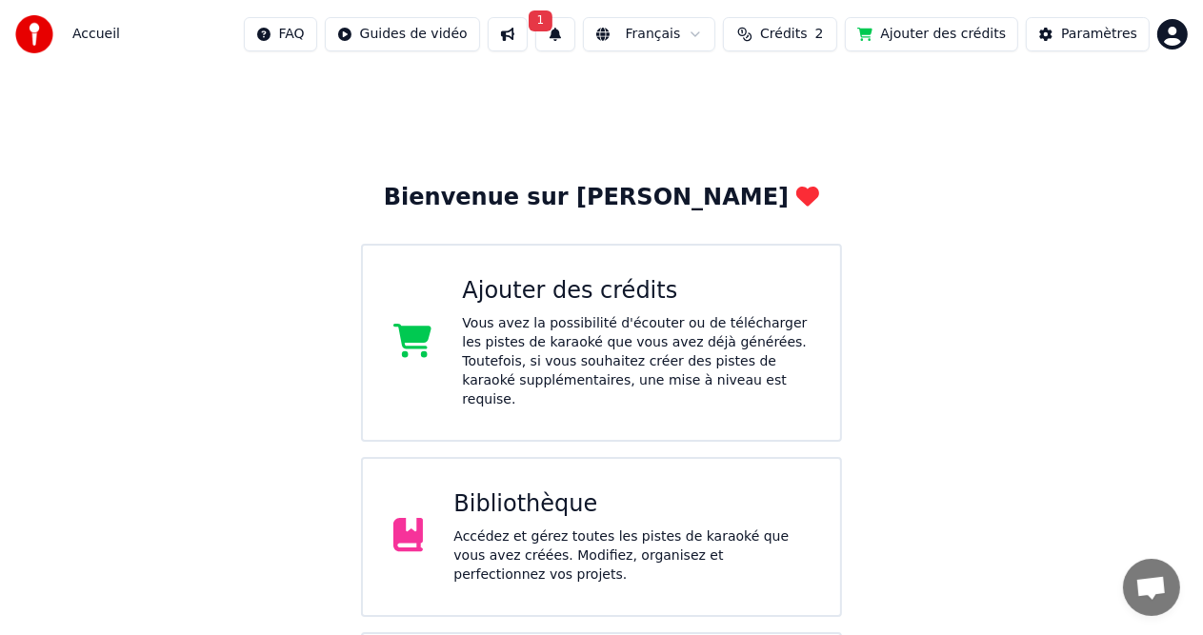
click at [564, 528] on div "Accédez et gérez toutes les pistes de karaoké que vous avez créées. Modifiez, o…" at bounding box center [632, 556] width 356 height 57
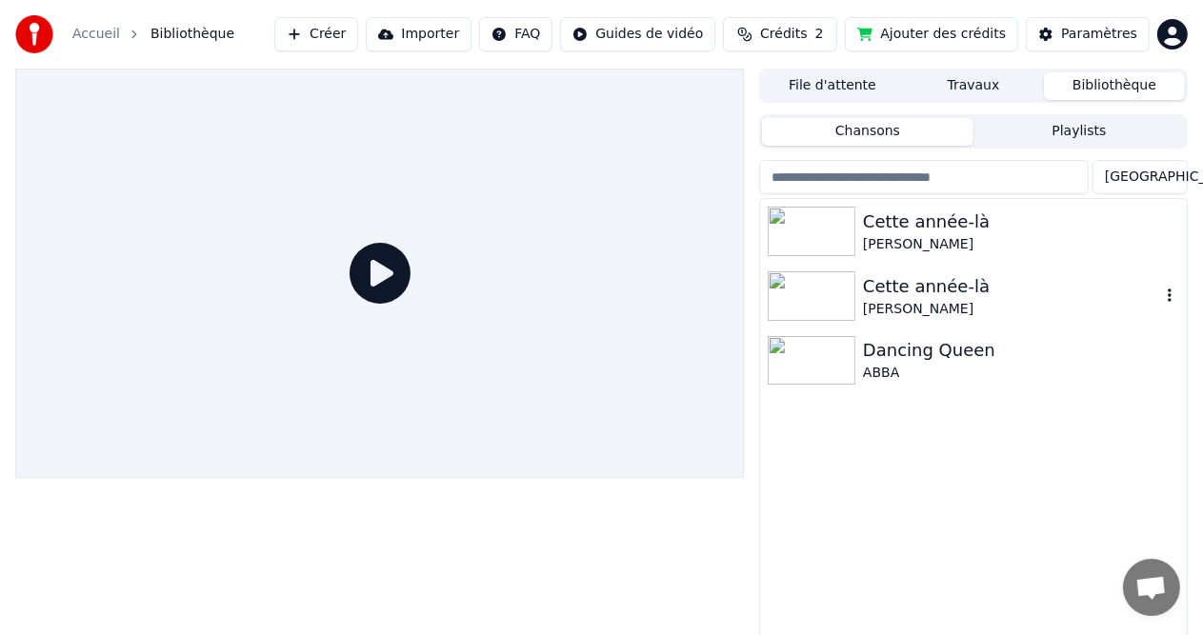
click at [868, 295] on div "Cette année-là" at bounding box center [1011, 286] width 297 height 27
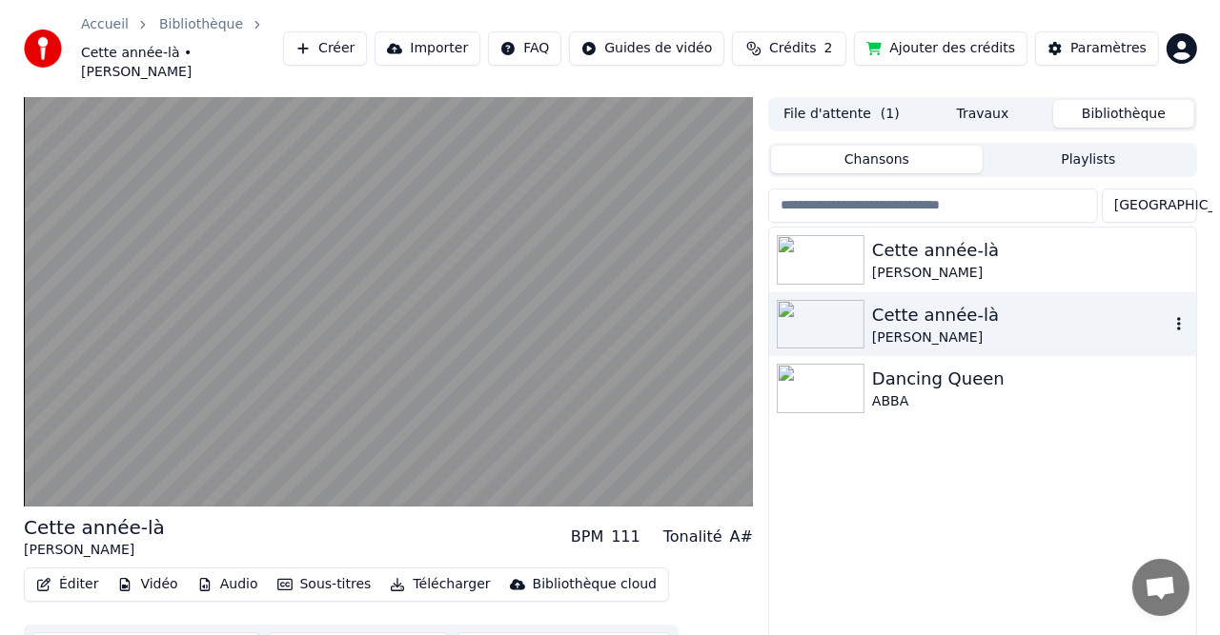
scroll to position [49, 0]
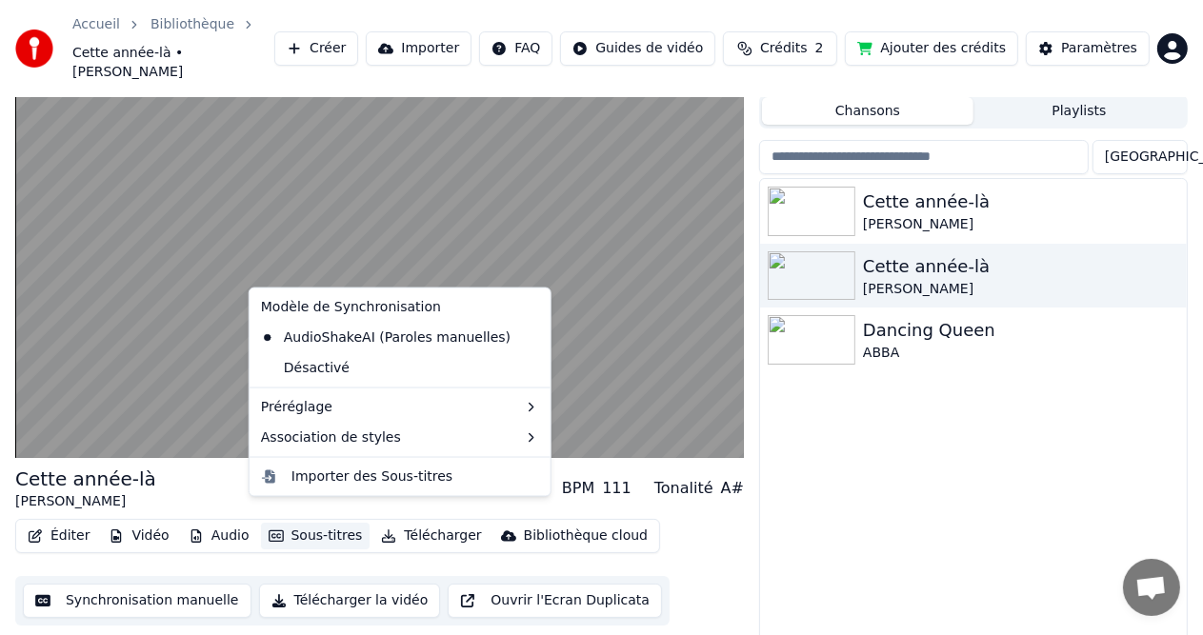
click at [308, 523] on button "Sous-titres" at bounding box center [316, 536] width 110 height 27
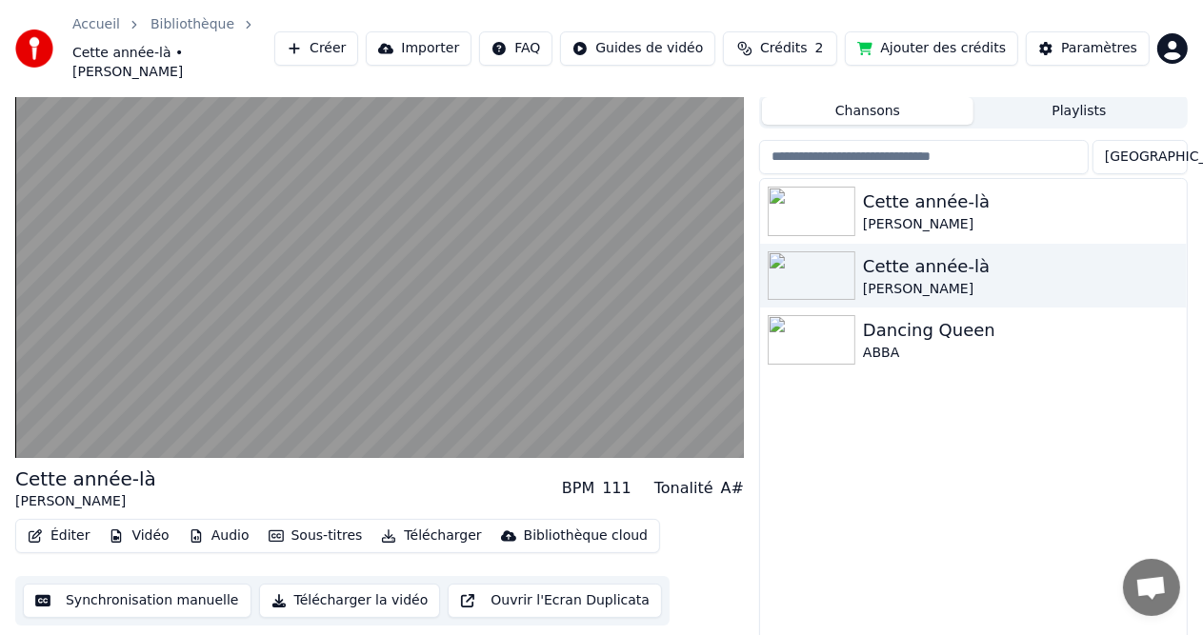
click at [1008, 506] on div "Cette année-là [PERSON_NAME] Cette année-là [PERSON_NAME] Dancing Queen ABBA" at bounding box center [973, 416] width 427 height 474
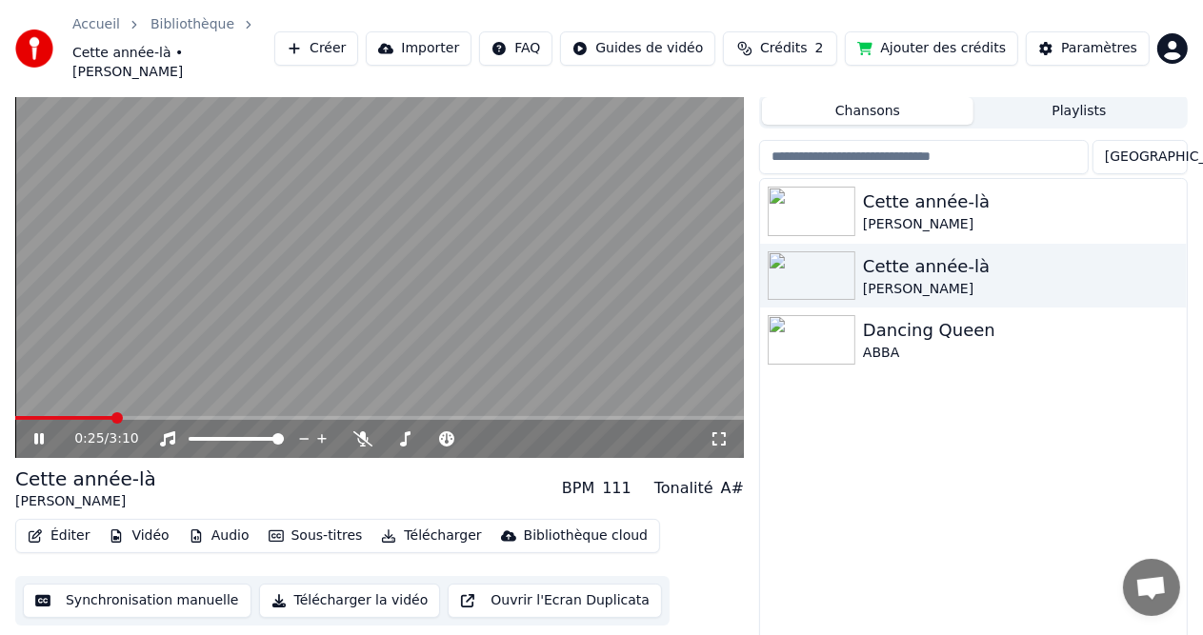
click at [78, 523] on button "Éditer" at bounding box center [58, 536] width 77 height 27
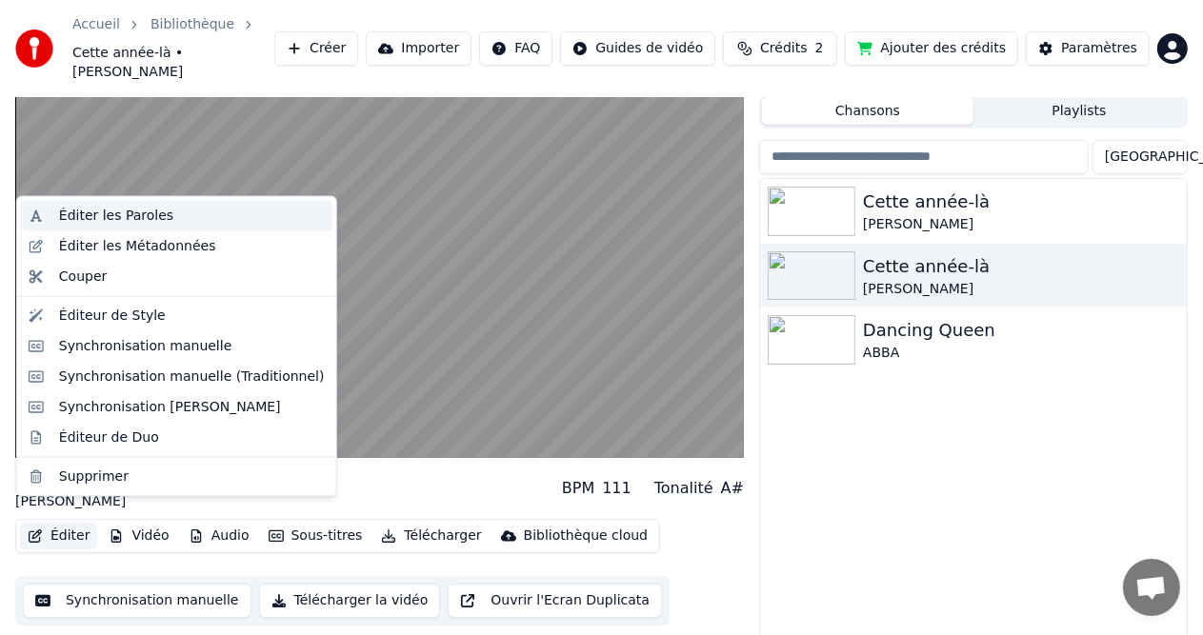
click at [133, 215] on div "Éditer les Paroles" at bounding box center [116, 216] width 114 height 19
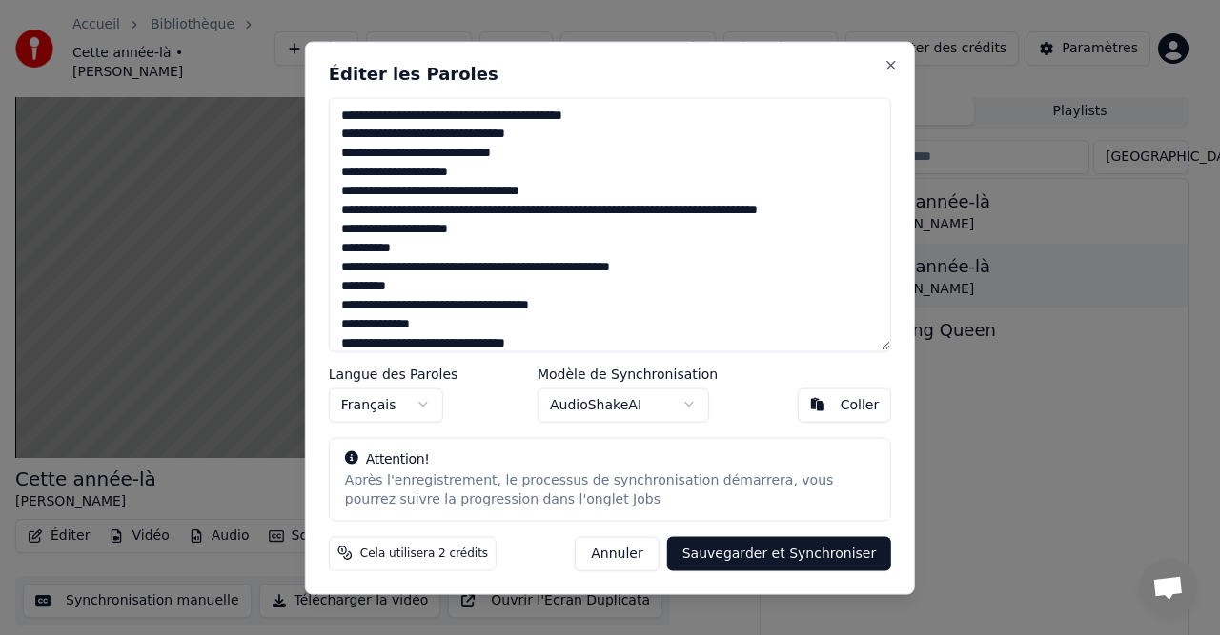
click at [415, 114] on textarea at bounding box center [610, 224] width 562 height 254
click at [434, 114] on textarea at bounding box center [610, 224] width 562 height 254
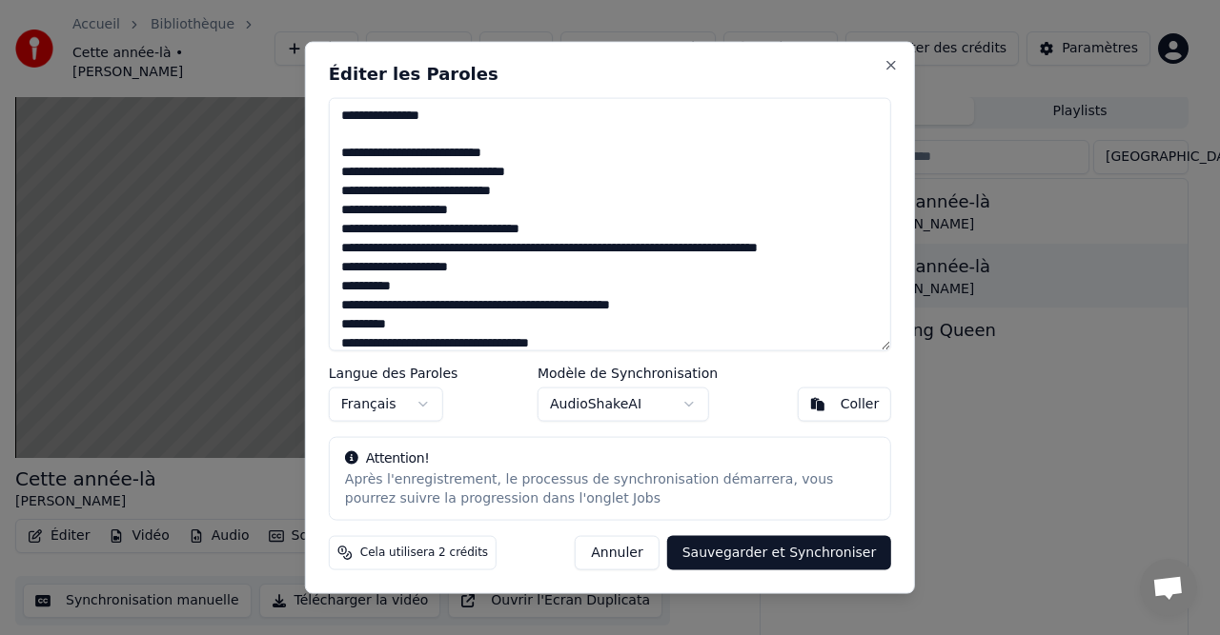
click at [483, 206] on textarea at bounding box center [610, 224] width 562 height 254
click at [533, 194] on textarea at bounding box center [610, 224] width 562 height 254
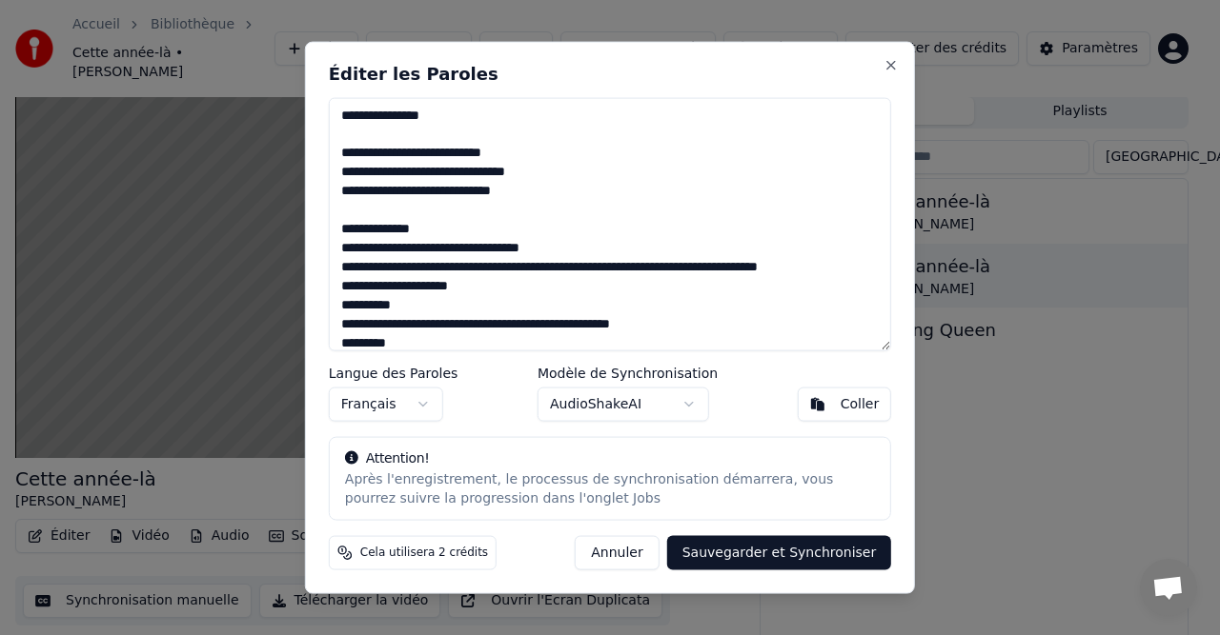
click at [603, 268] on textarea at bounding box center [610, 224] width 562 height 254
click at [505, 292] on textarea at bounding box center [610, 224] width 562 height 254
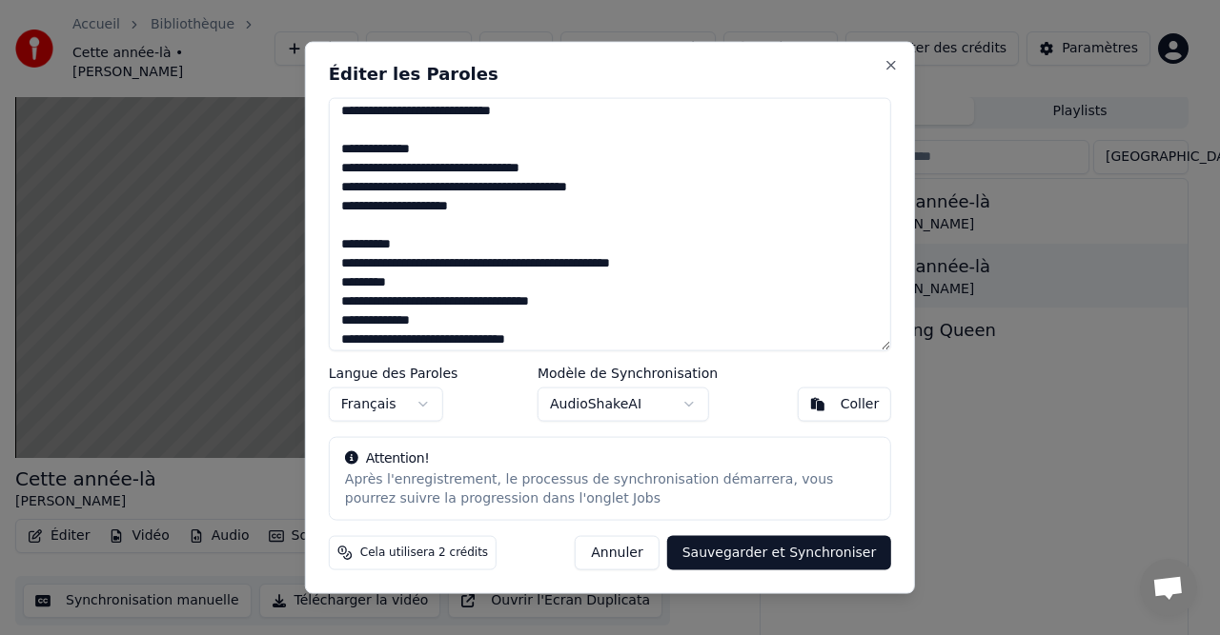
scroll to position [122, 0]
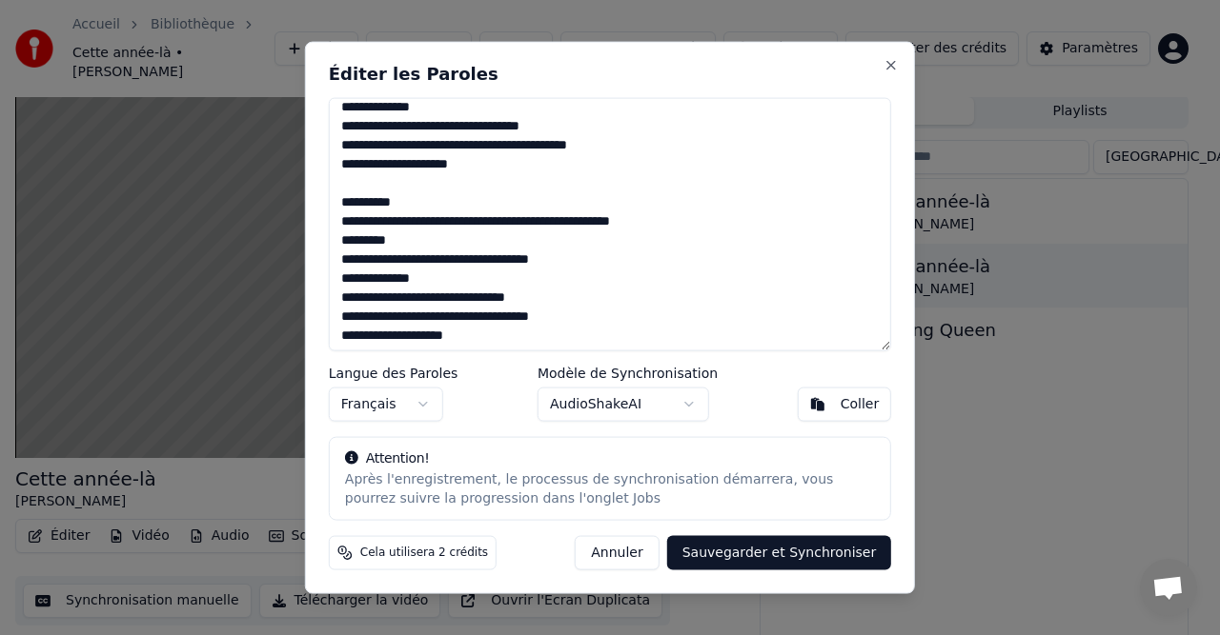
click at [615, 222] on textarea at bounding box center [610, 224] width 562 height 254
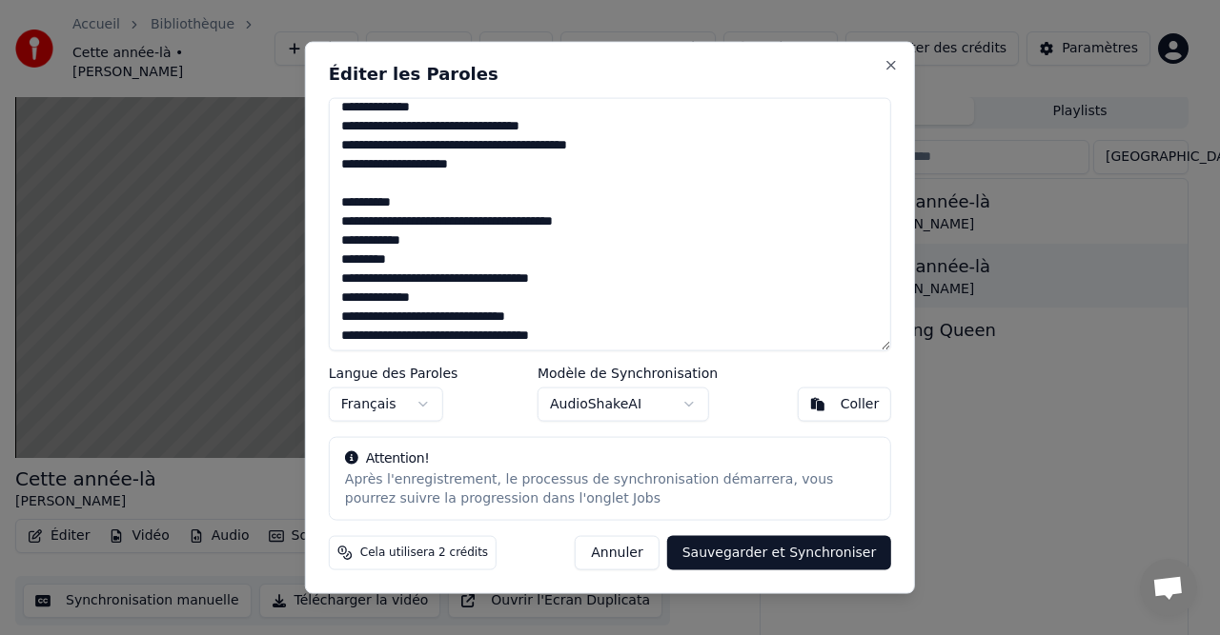
click at [340, 296] on textarea at bounding box center [610, 224] width 562 height 254
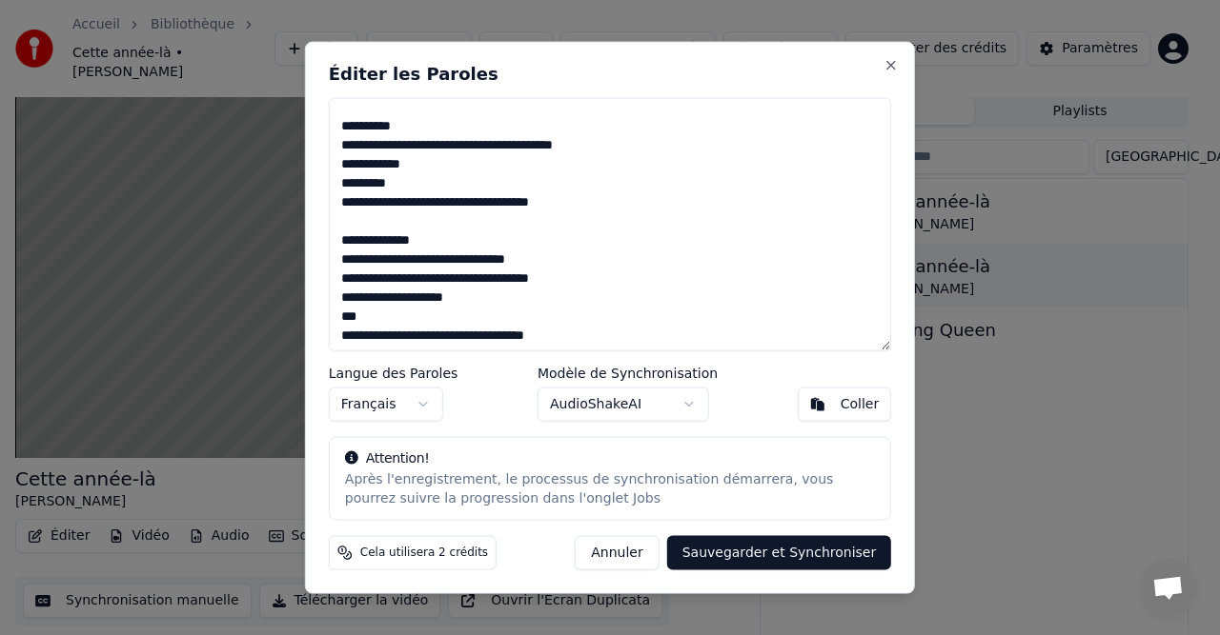
scroll to position [236, 0]
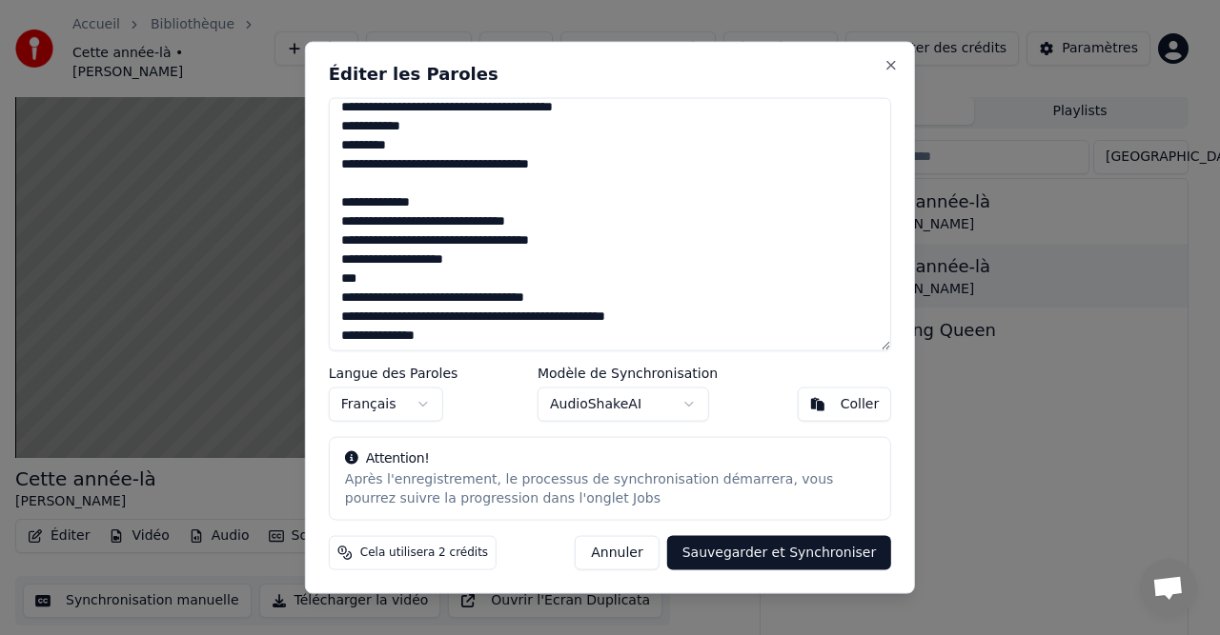
click at [347, 236] on textarea at bounding box center [610, 224] width 562 height 254
click at [339, 281] on textarea at bounding box center [610, 224] width 562 height 254
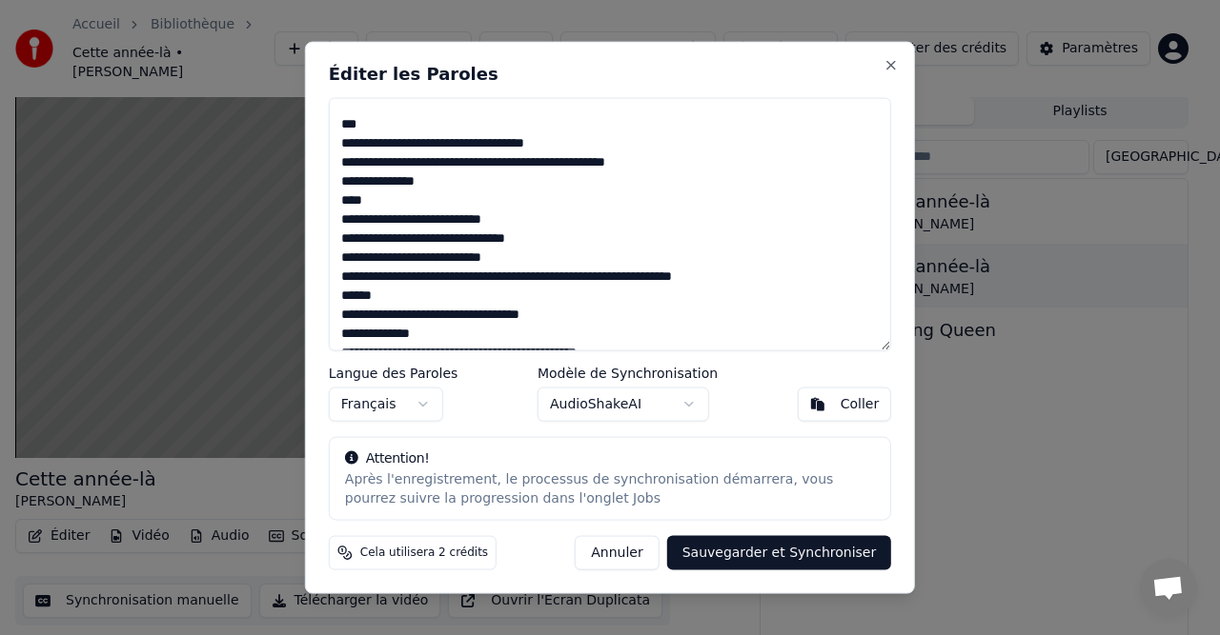
scroll to position [427, 0]
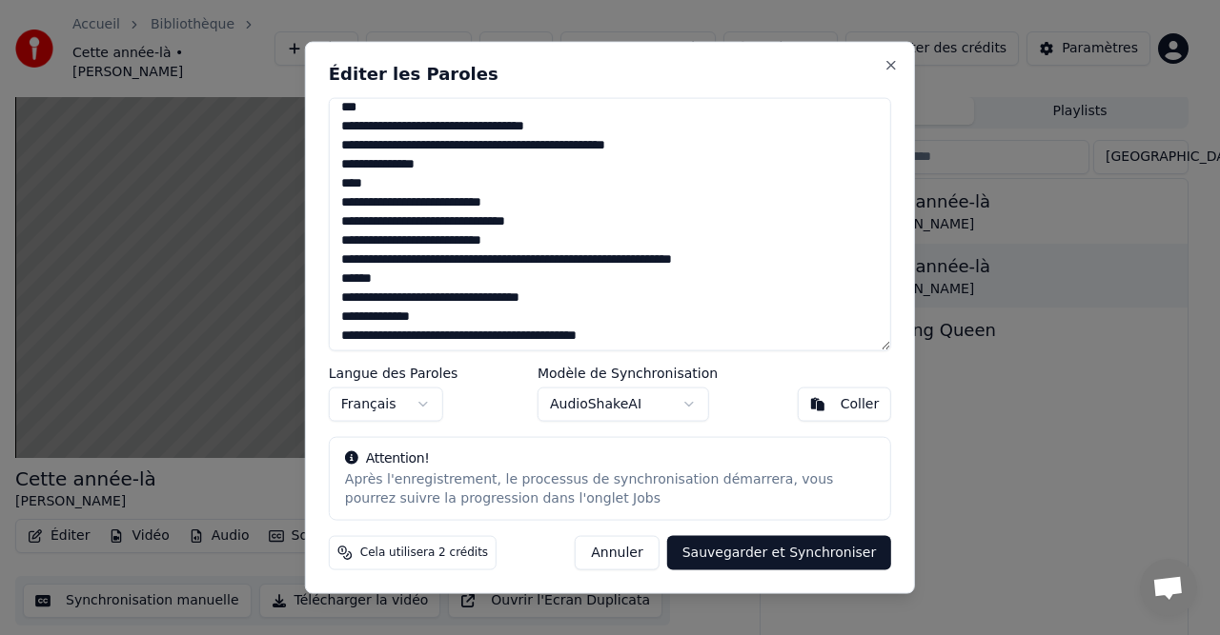
click at [343, 166] on textarea at bounding box center [610, 224] width 562 height 254
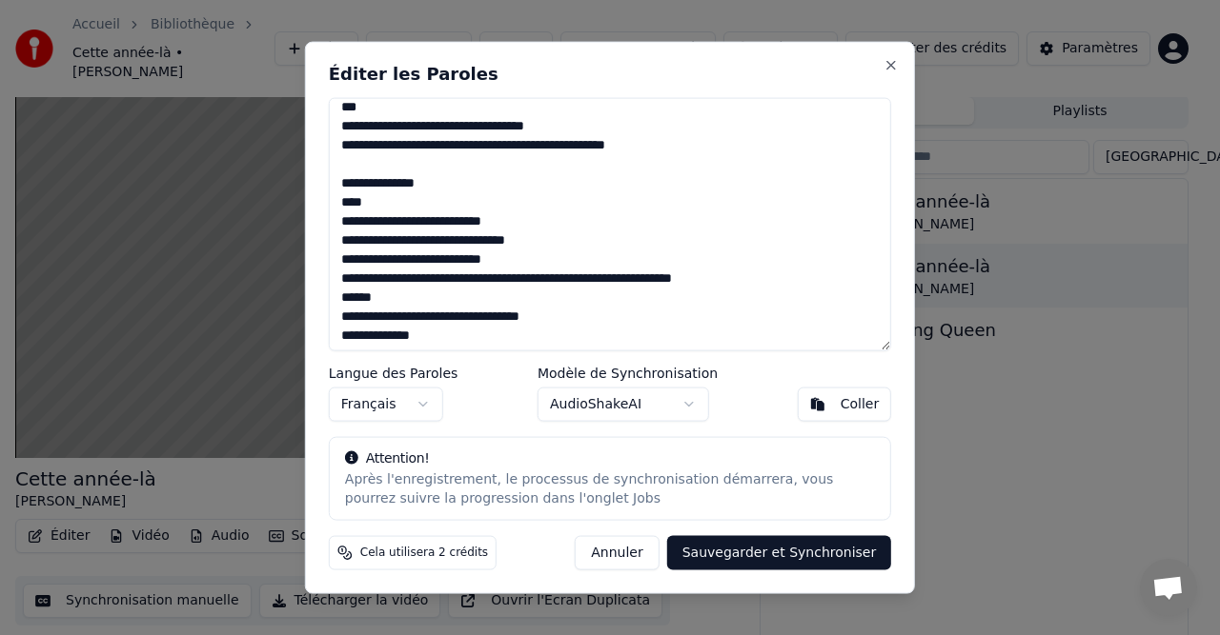
scroll to position [502, 0]
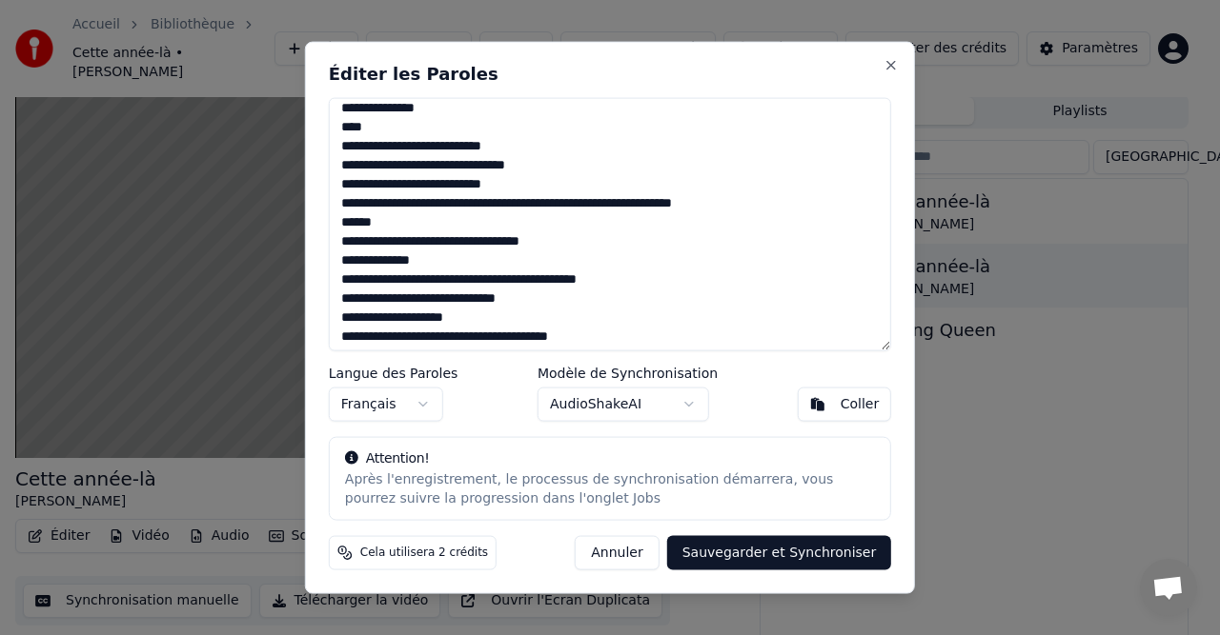
click at [377, 130] on textarea at bounding box center [610, 224] width 562 height 254
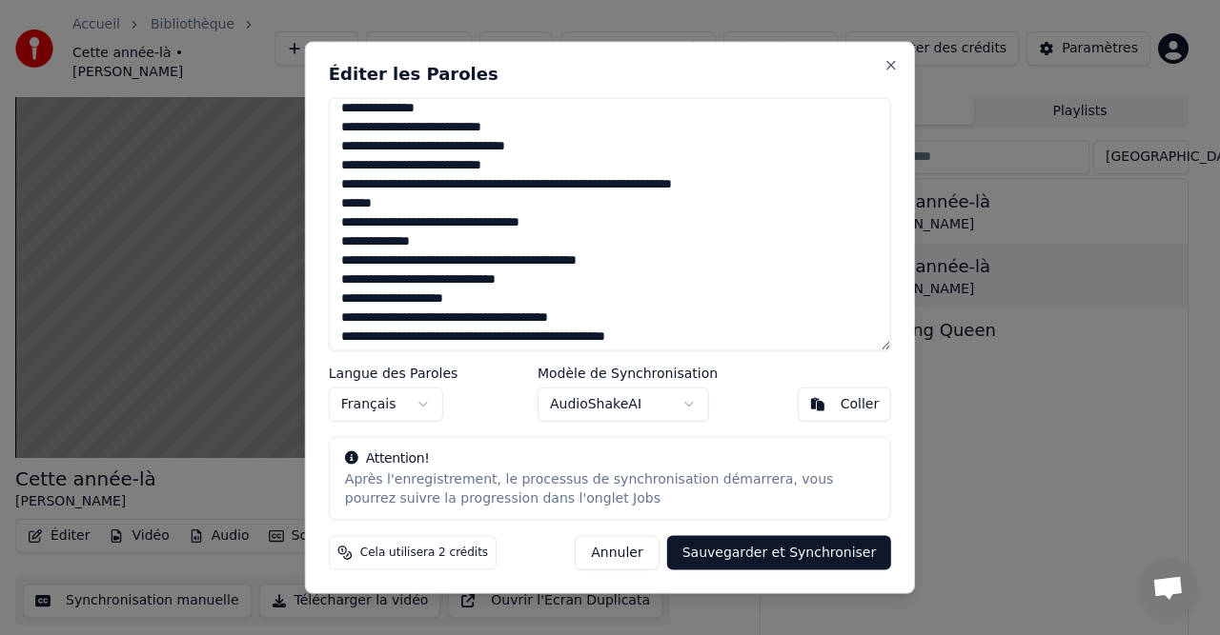
click at [526, 162] on textarea at bounding box center [610, 224] width 562 height 254
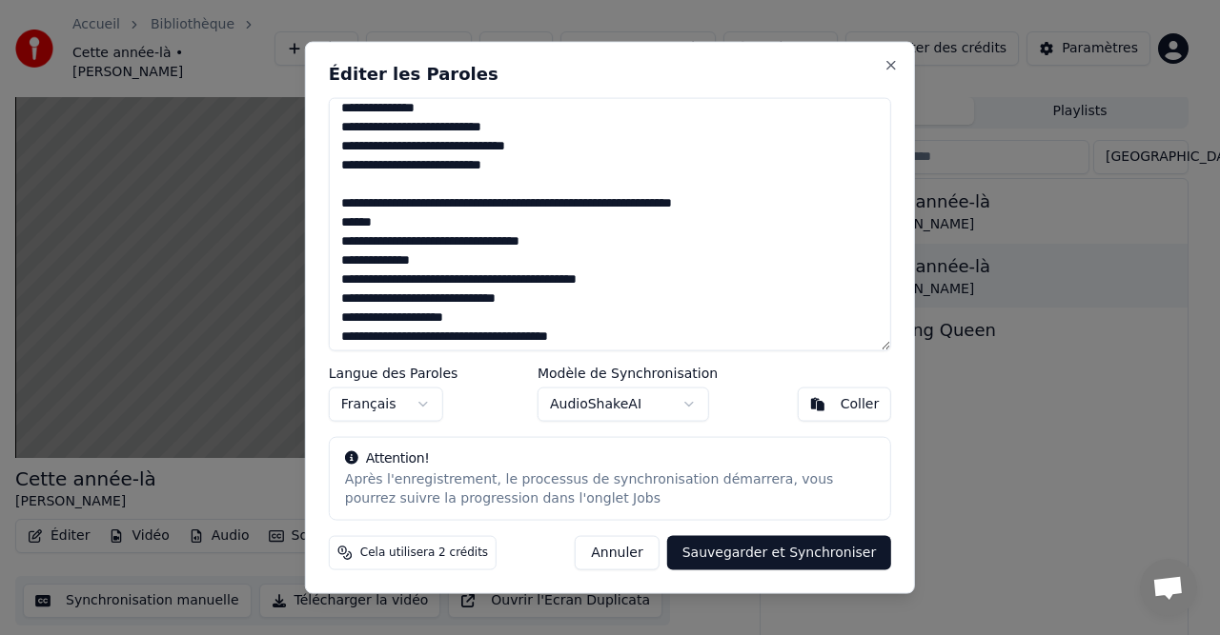
scroll to position [542, 0]
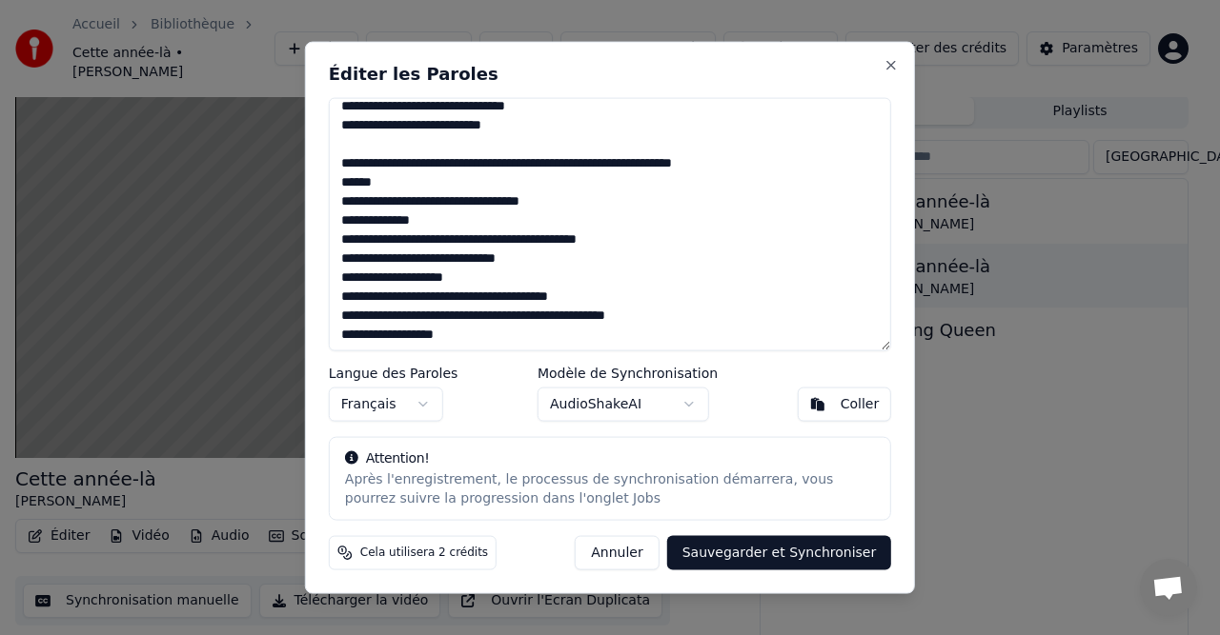
click at [366, 164] on textarea at bounding box center [610, 224] width 562 height 254
click at [568, 160] on textarea at bounding box center [610, 224] width 562 height 254
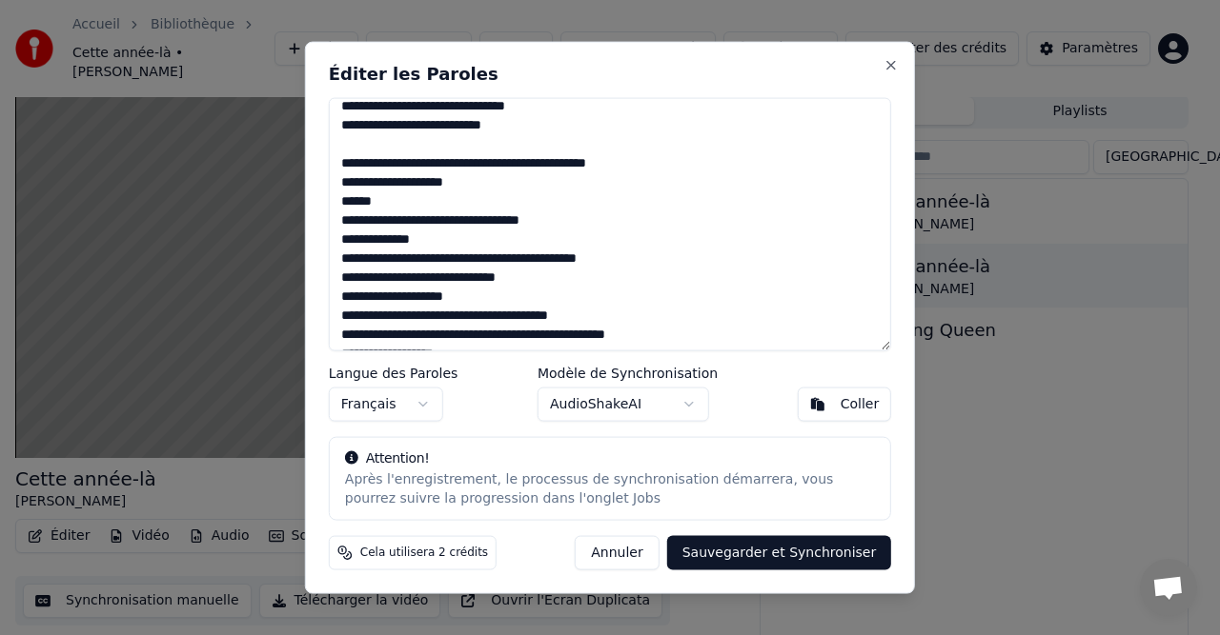
click at [368, 217] on textarea at bounding box center [610, 224] width 562 height 254
click at [536, 220] on textarea at bounding box center [610, 224] width 562 height 254
click at [550, 219] on textarea at bounding box center [610, 224] width 562 height 254
click at [608, 211] on textarea at bounding box center [610, 224] width 562 height 254
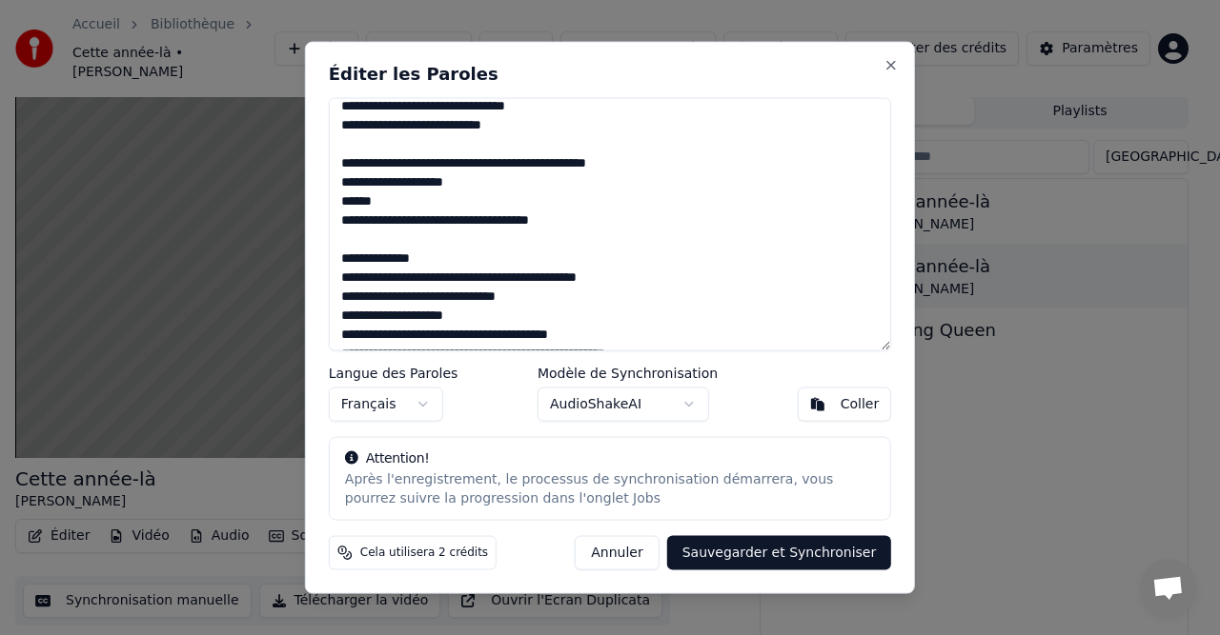
click at [472, 317] on textarea at bounding box center [610, 224] width 562 height 254
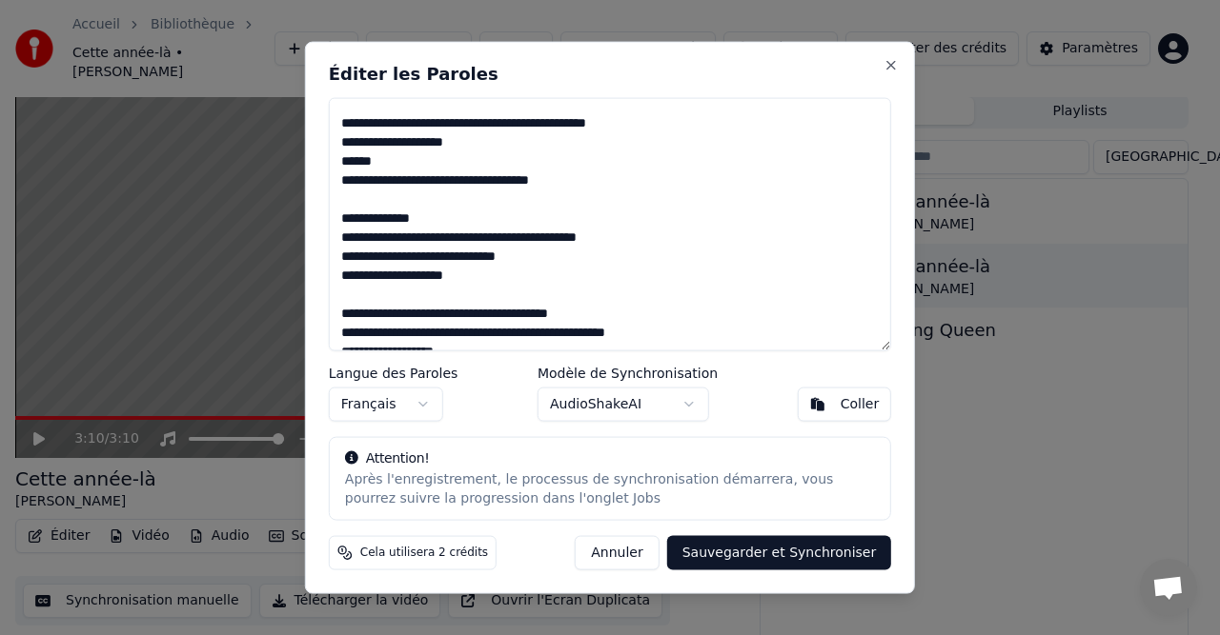
scroll to position [599, 0]
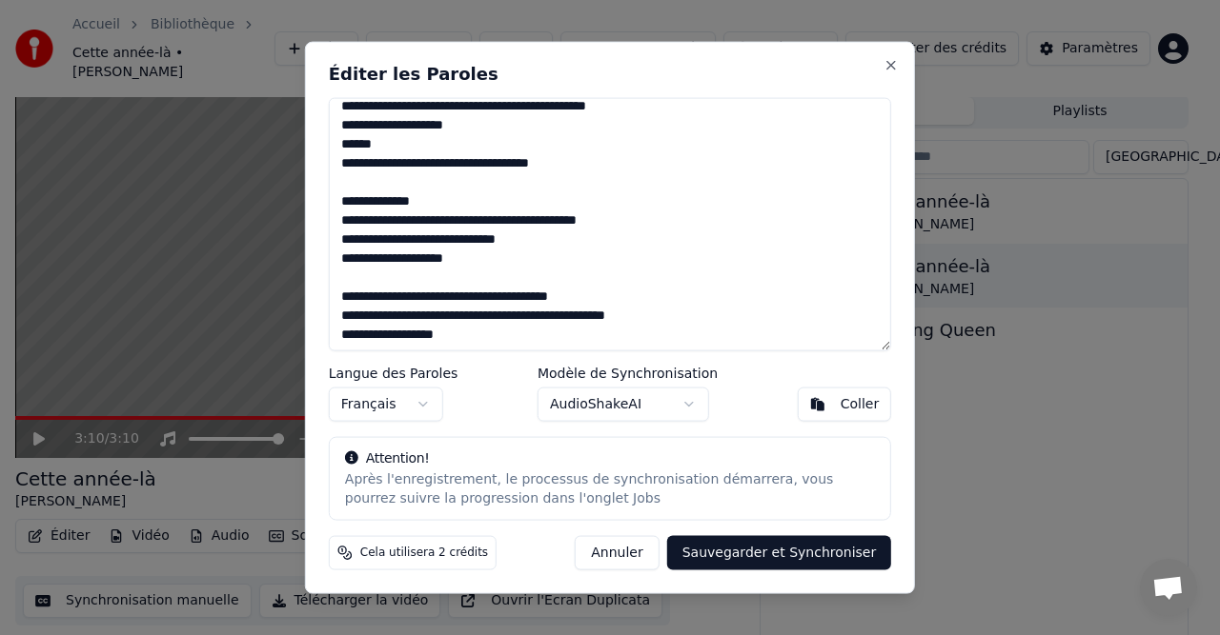
type textarea "**********"
click at [738, 557] on button "Sauvegarder et Synchroniser" at bounding box center [779, 553] width 225 height 34
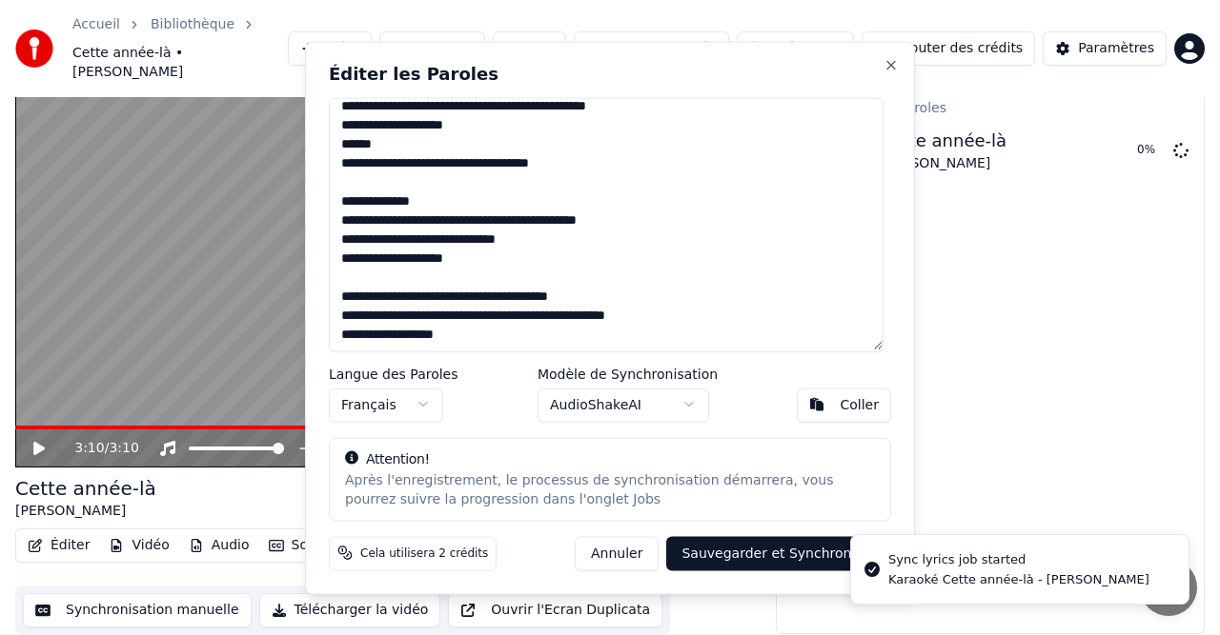
scroll to position [28, 0]
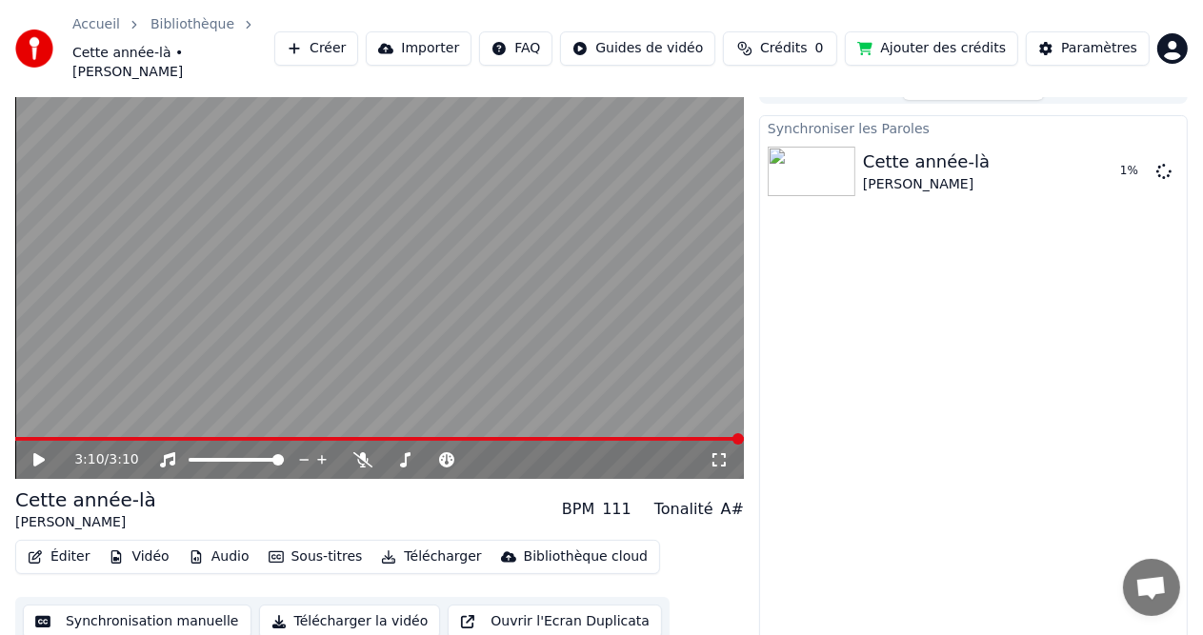
click at [45, 441] on div "3:10 / 3:10" at bounding box center [379, 460] width 729 height 38
click at [30, 451] on div "3:10 / 3:10" at bounding box center [380, 460] width 714 height 19
click at [42, 454] on icon at bounding box center [38, 460] width 11 height 13
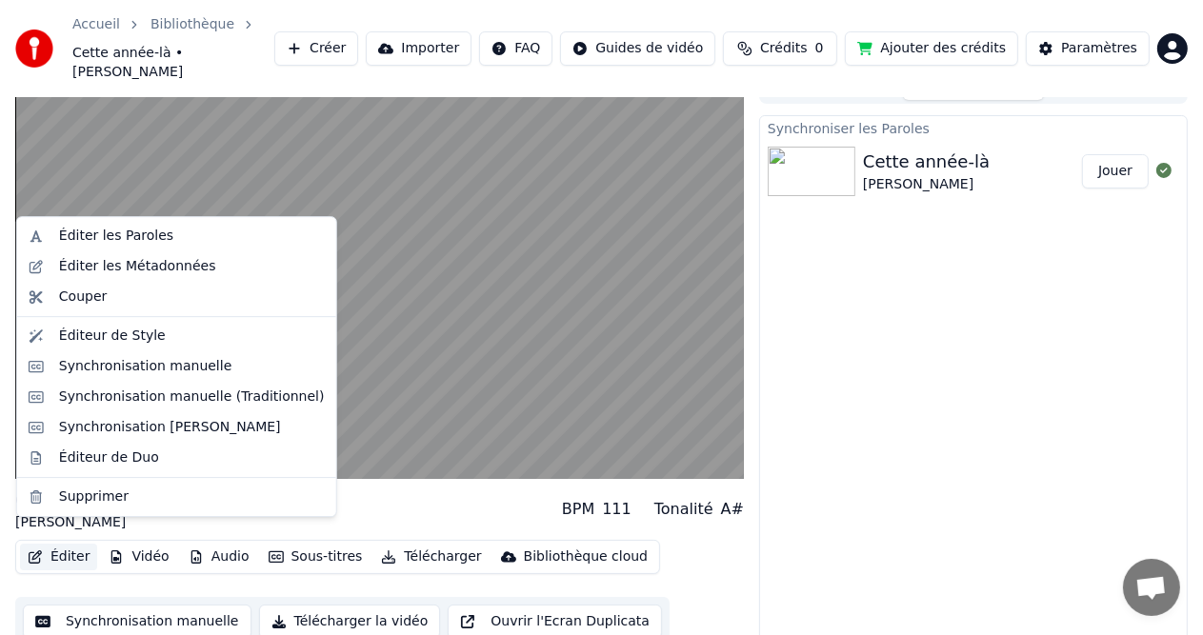
click at [72, 544] on button "Éditer" at bounding box center [58, 557] width 77 height 27
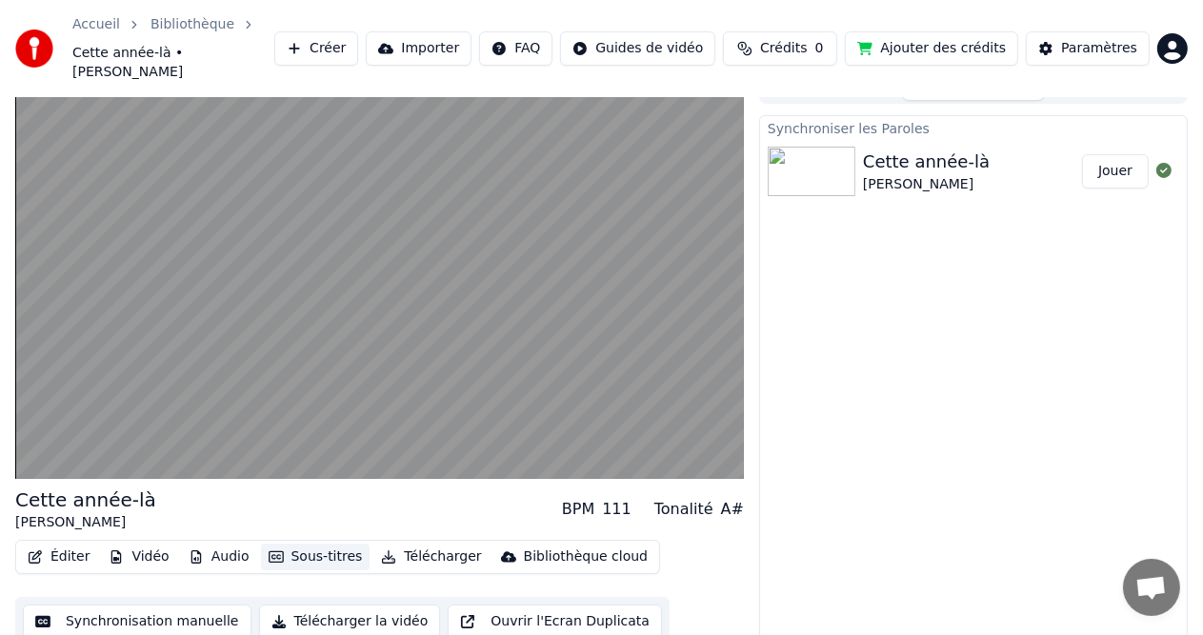
click at [294, 544] on button "Sous-titres" at bounding box center [316, 557] width 110 height 27
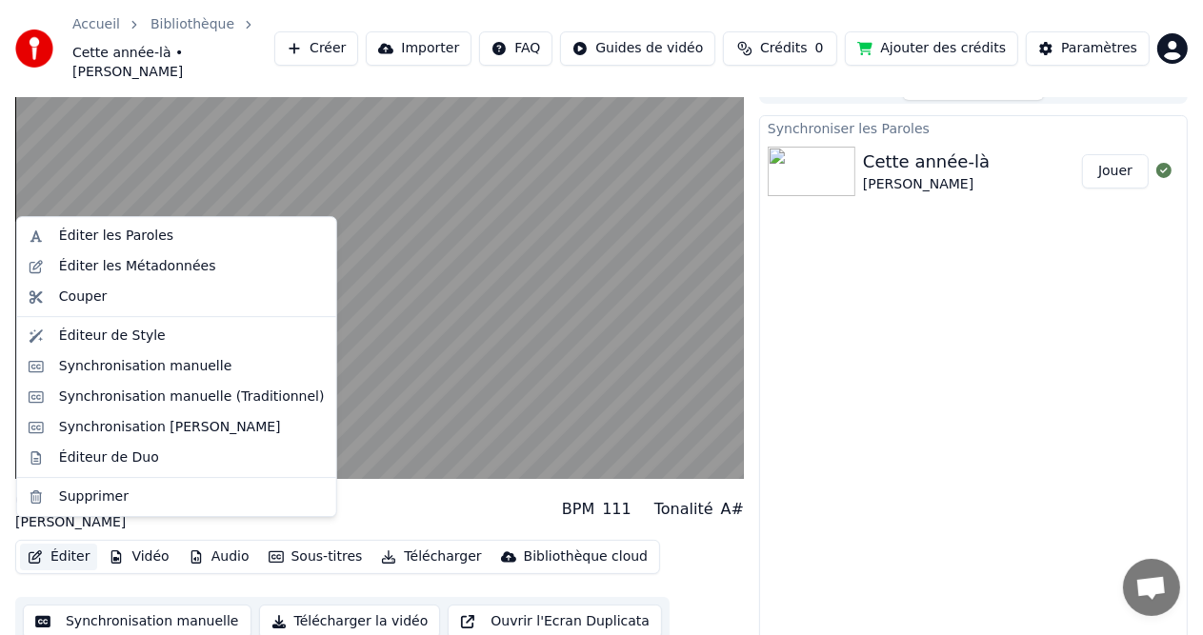
click at [57, 544] on button "Éditer" at bounding box center [58, 557] width 77 height 27
click at [141, 237] on div "Éditer les Paroles" at bounding box center [116, 236] width 114 height 19
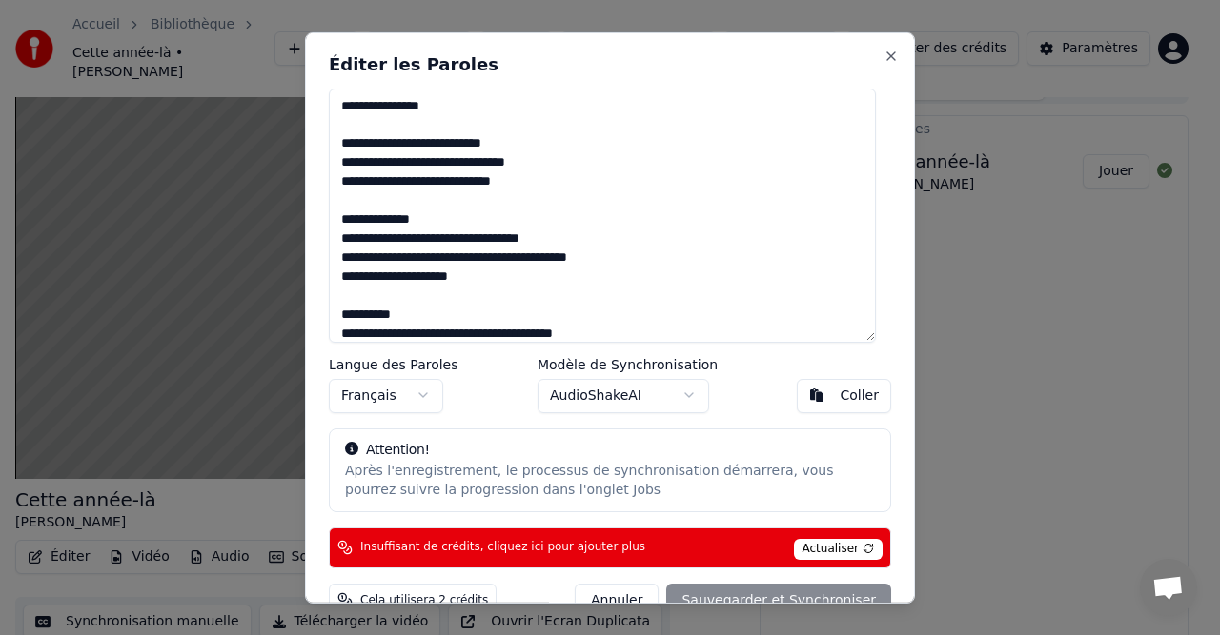
click at [648, 494] on div "Après l'enregistrement, le processus de synchronisation démarrera, vous pourrez…" at bounding box center [610, 480] width 530 height 38
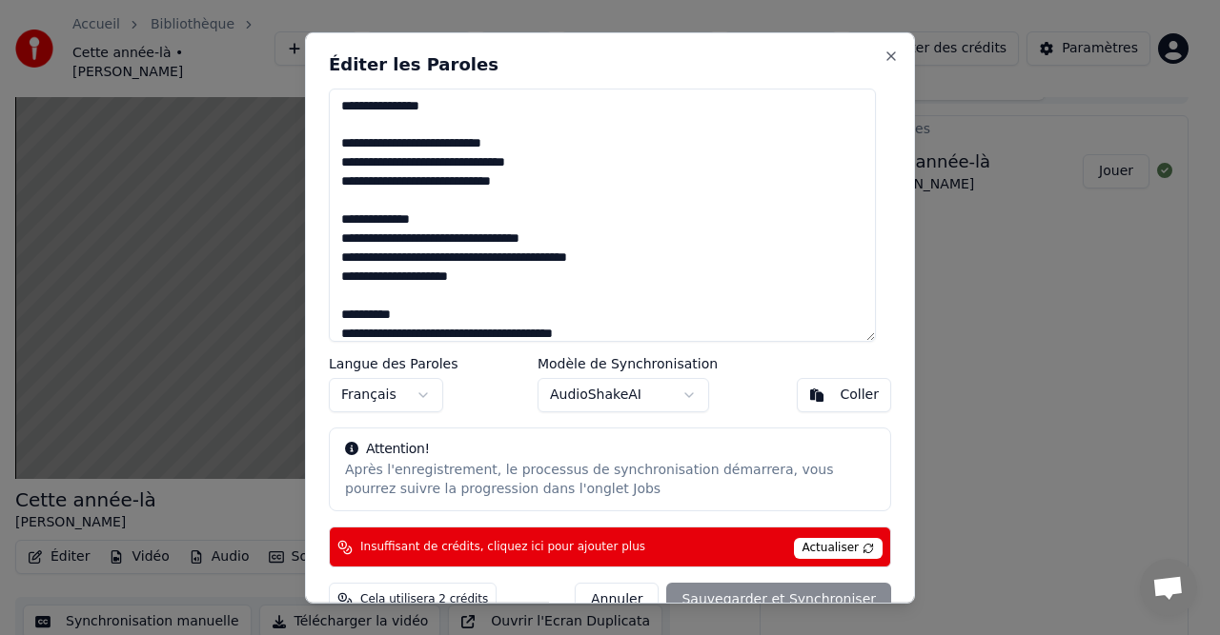
click at [821, 545] on span "Actualiser" at bounding box center [839, 548] width 90 height 21
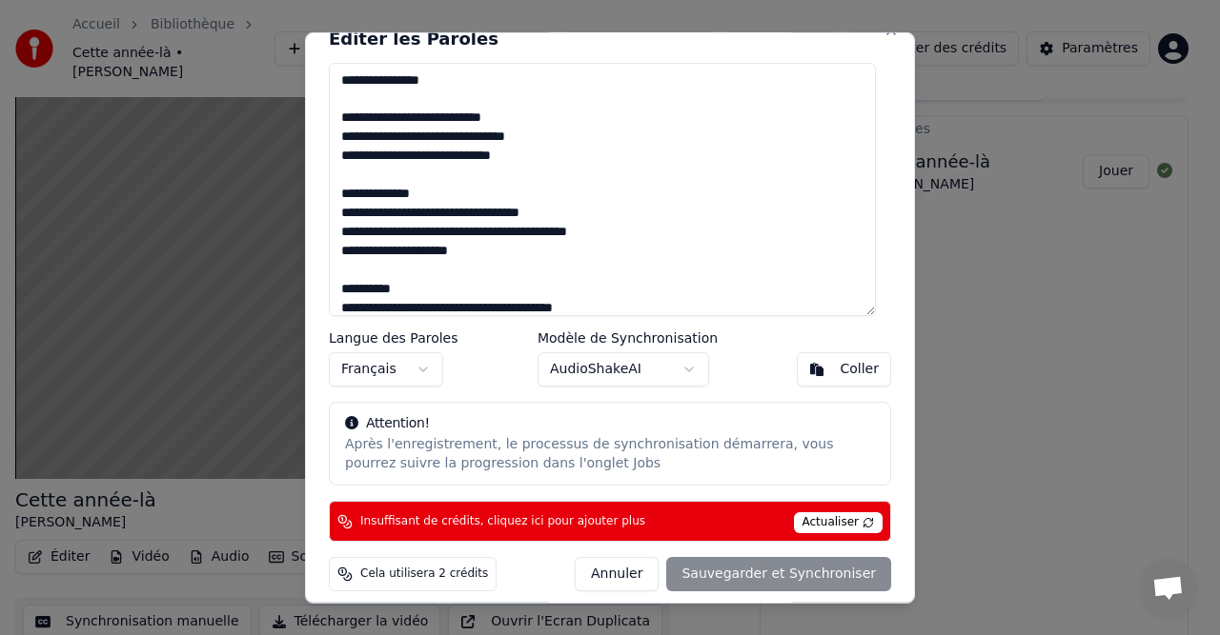
scroll to position [35, 0]
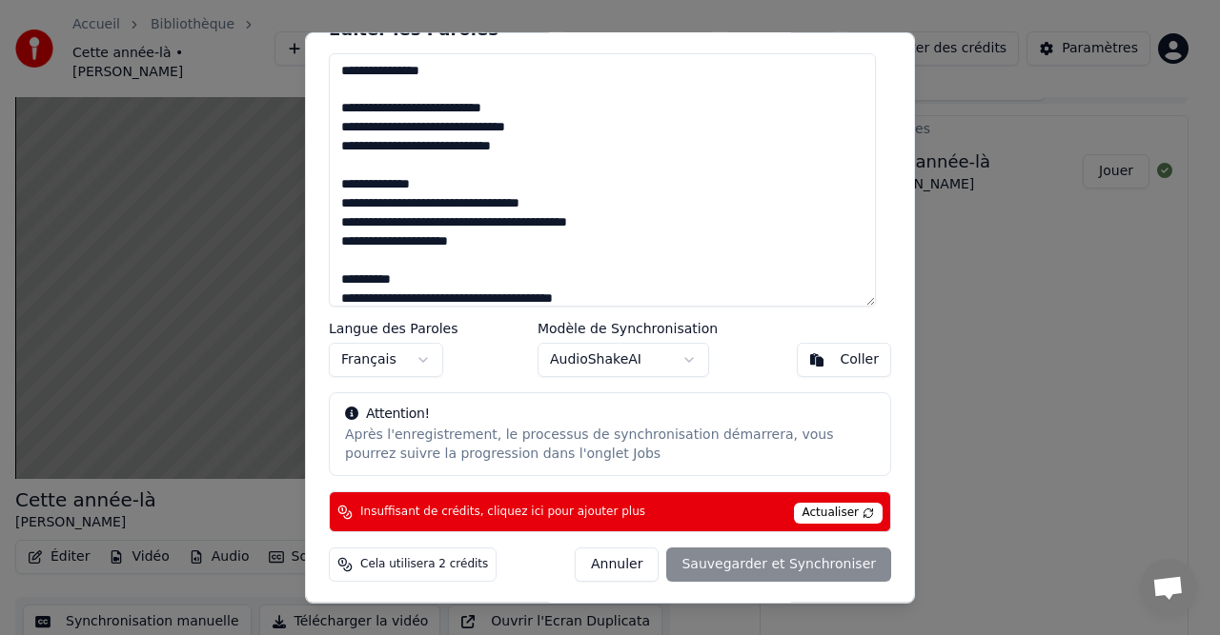
click at [768, 566] on div "Annuler Sauvegarder et Synchroniser" at bounding box center [733, 565] width 316 height 34
click at [748, 566] on div "Annuler Sauvegarder et Synchroniser" at bounding box center [733, 565] width 316 height 34
click at [682, 357] on body "Accueil Bibliothèque Cette année-là • [PERSON_NAME] Importer FAQ Guides de vidé…" at bounding box center [601, 289] width 1203 height 635
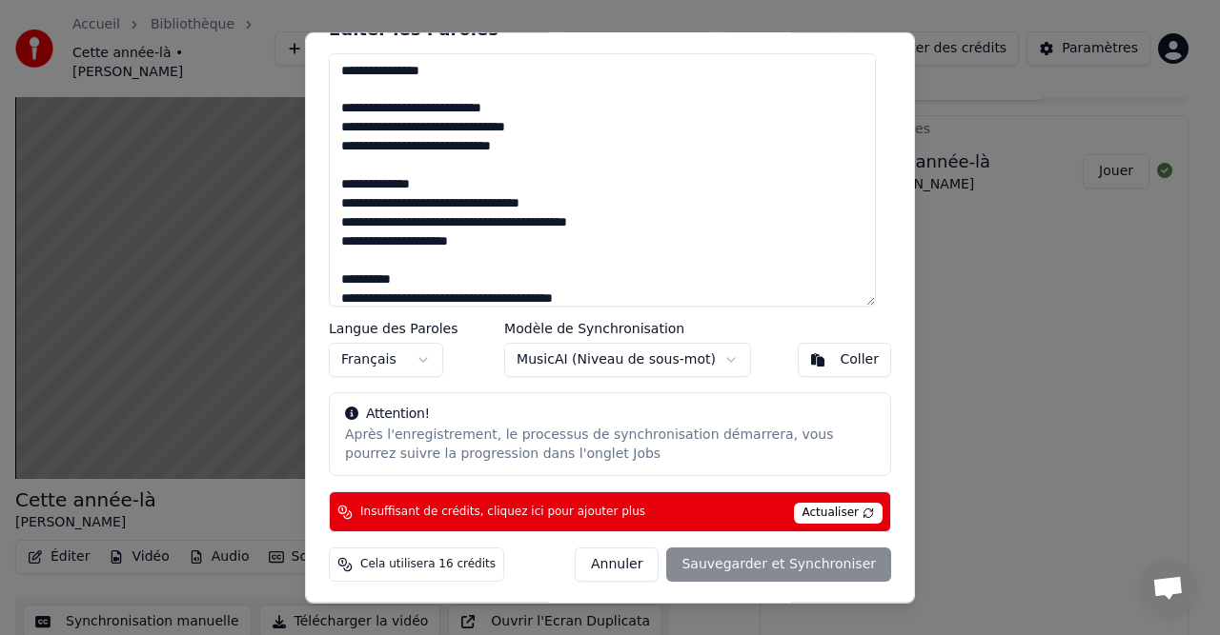
click at [716, 573] on div "Annuler Sauvegarder et Synchroniser" at bounding box center [733, 565] width 316 height 34
click at [840, 357] on div "Coller" at bounding box center [859, 360] width 39 height 19
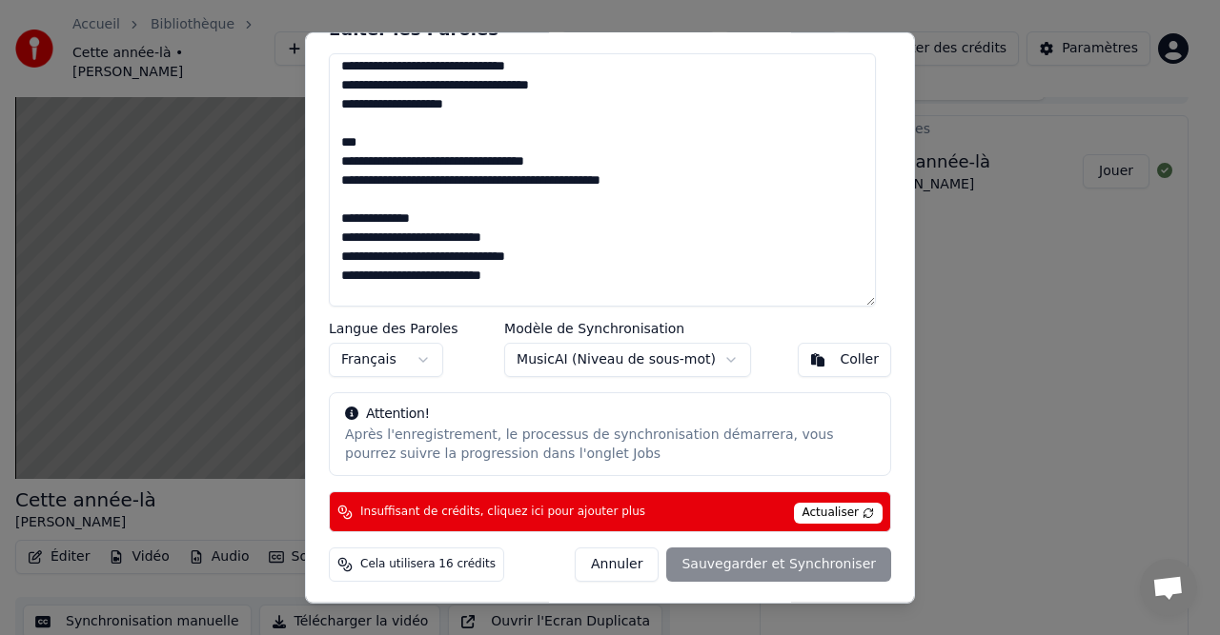
scroll to position [343, 0]
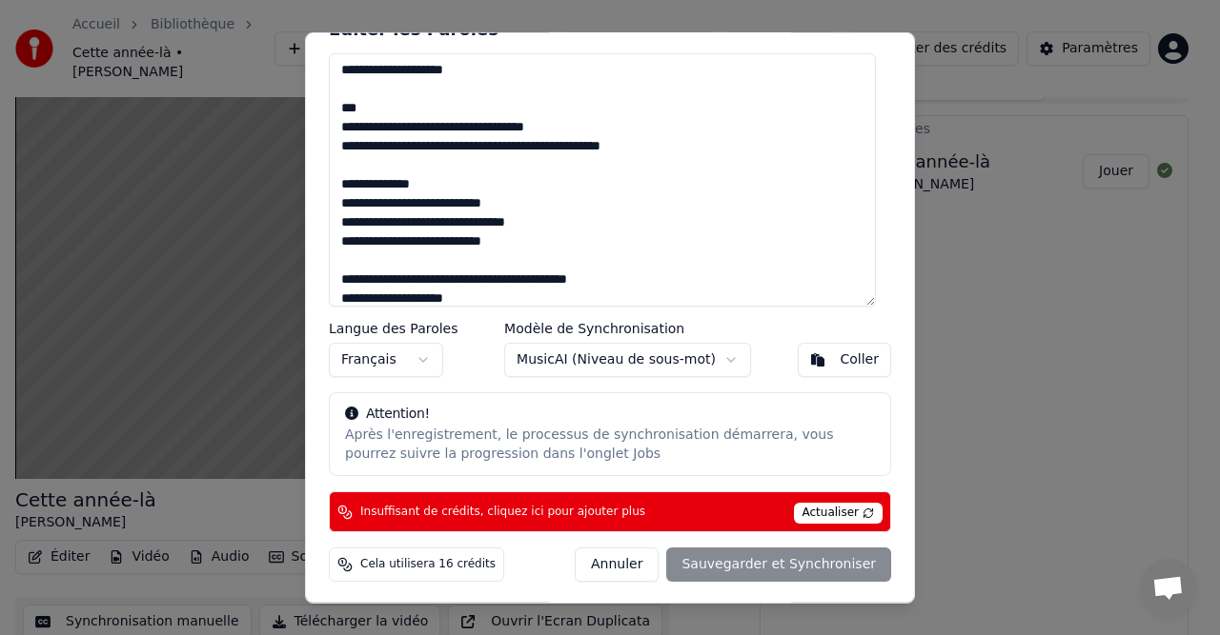
click at [753, 555] on div "Annuler Sauvegarder et Synchroniser" at bounding box center [733, 565] width 316 height 34
click at [843, 514] on span "Actualiser" at bounding box center [839, 513] width 90 height 21
click at [797, 568] on div "Annuler Sauvegarder et Synchroniser" at bounding box center [733, 565] width 316 height 34
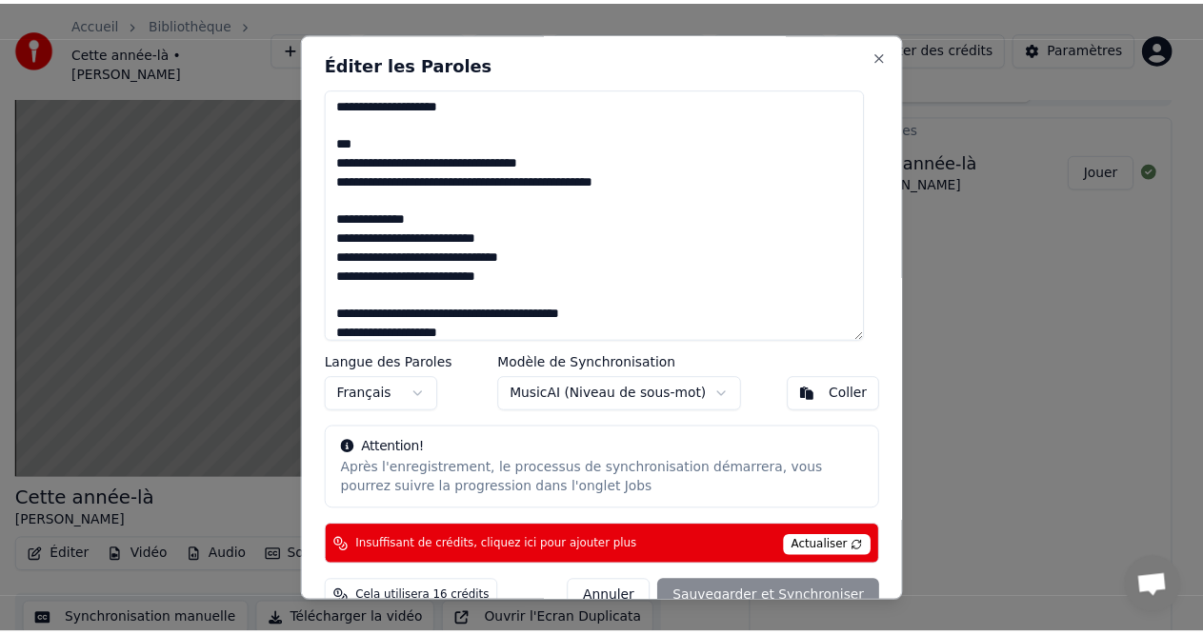
scroll to position [0, 0]
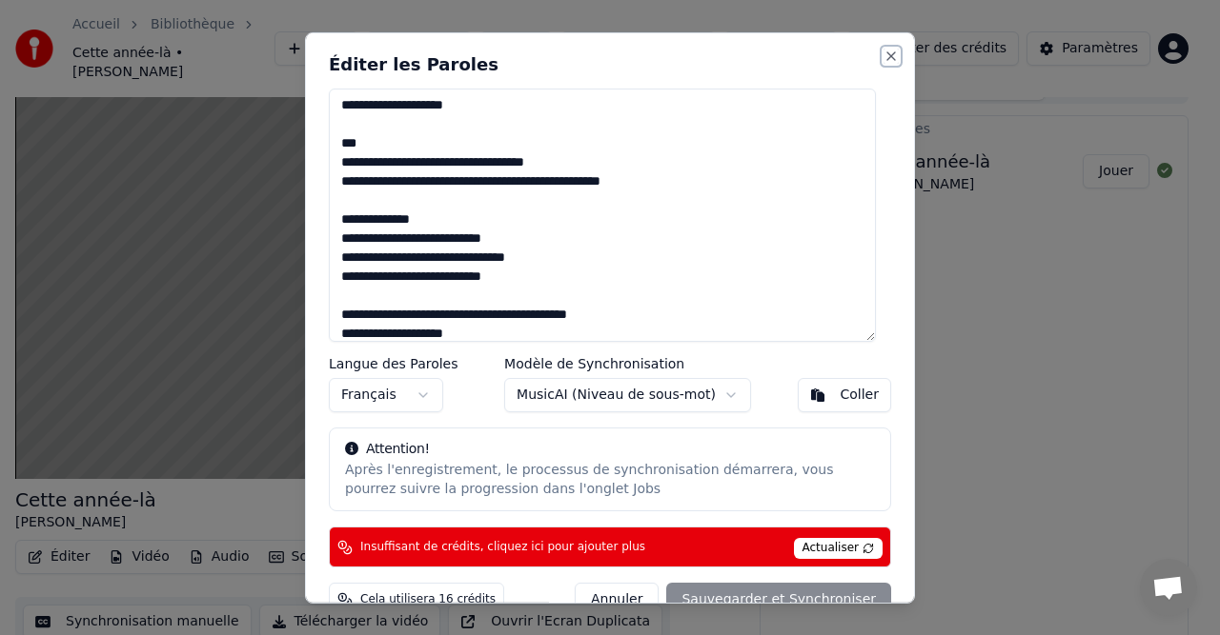
click at [883, 54] on button "Close" at bounding box center [890, 55] width 15 height 15
type textarea "**********"
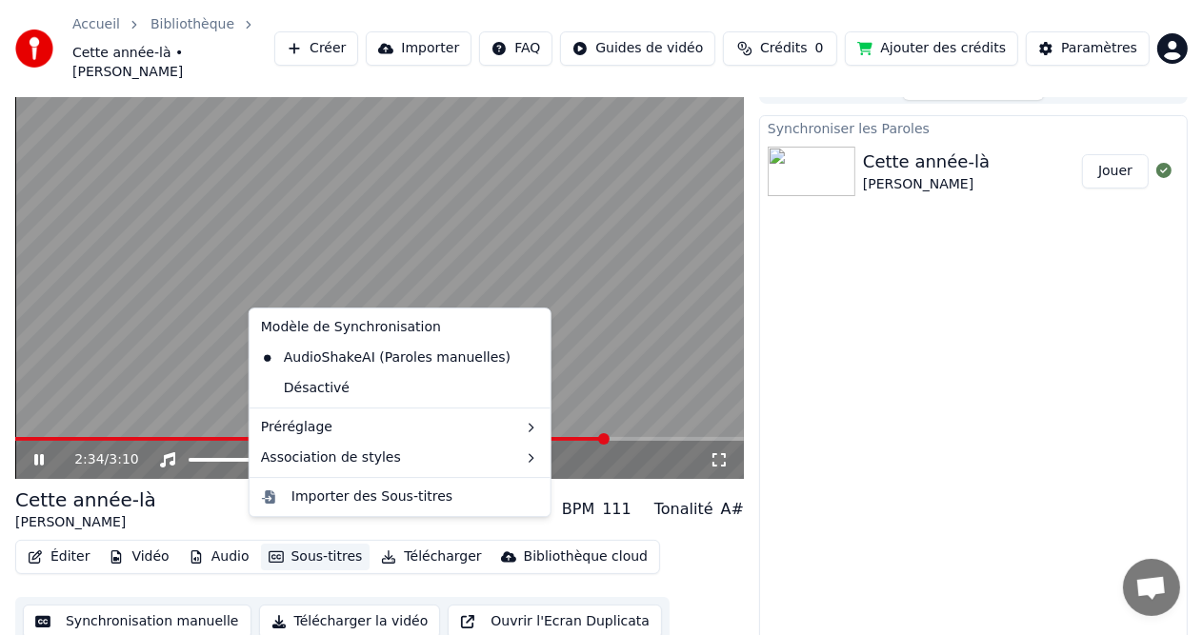
click at [313, 544] on button "Sous-titres" at bounding box center [316, 557] width 110 height 27
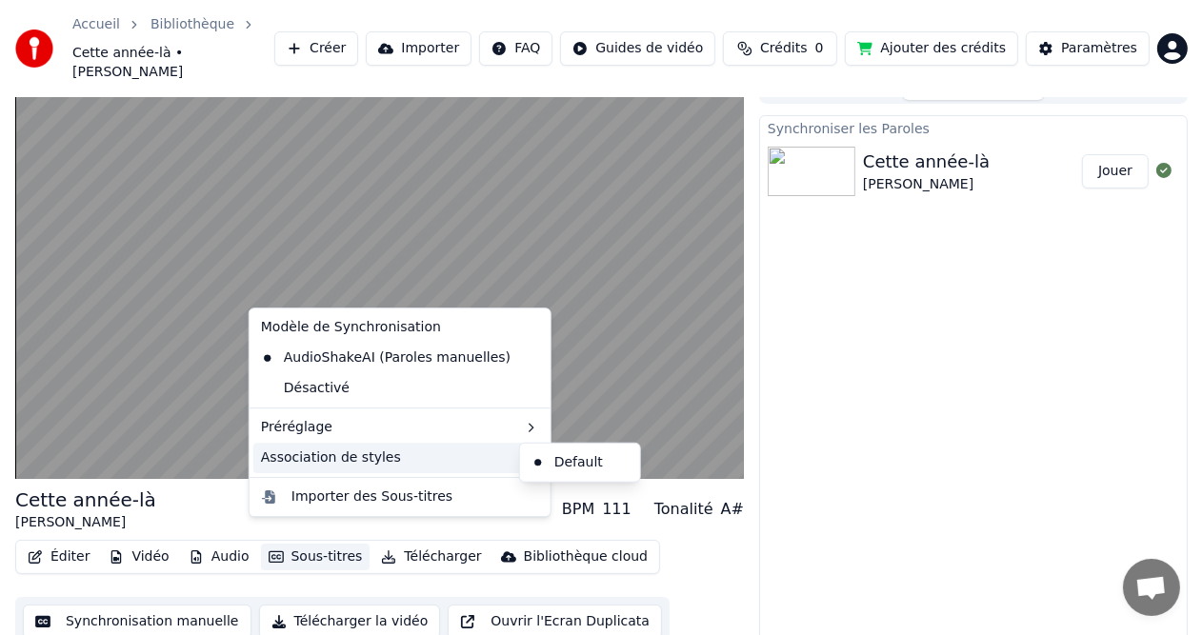
click at [320, 458] on div "Association de styles" at bounding box center [399, 458] width 293 height 30
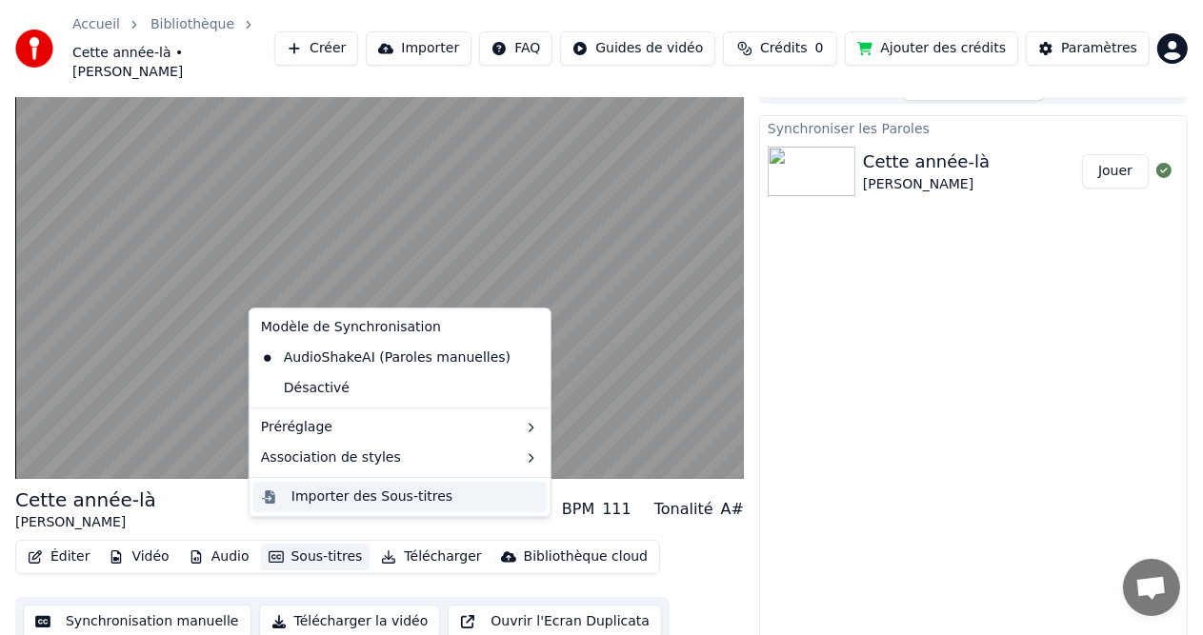
click at [323, 494] on div "Importer des Sous-titres" at bounding box center [372, 497] width 161 height 19
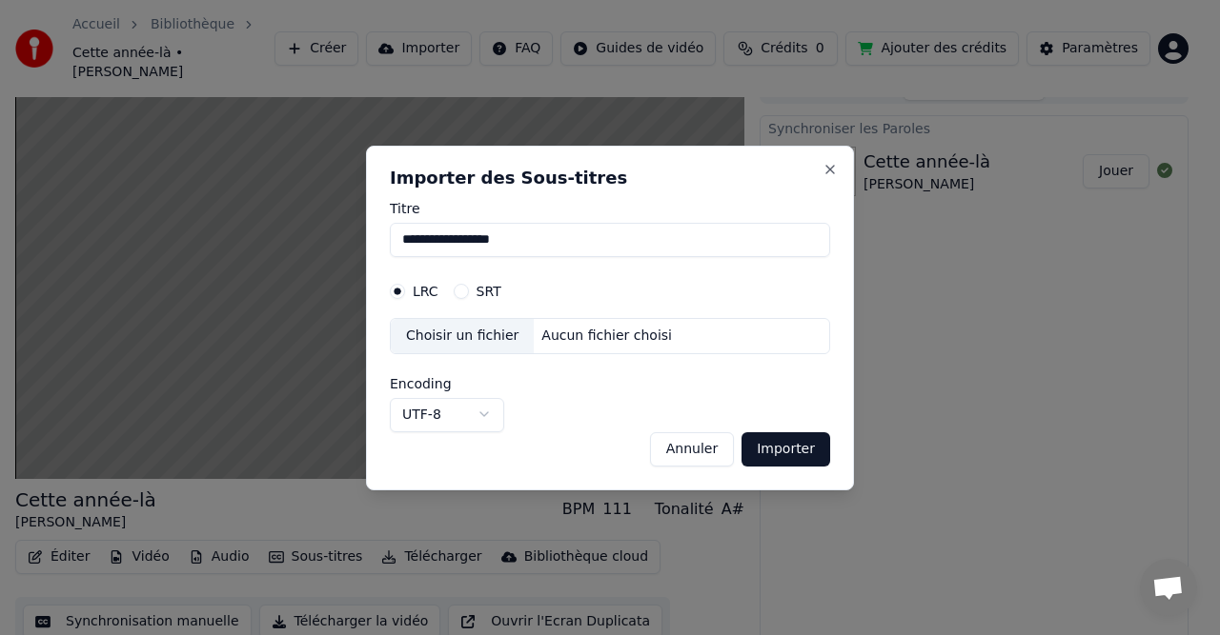
click at [455, 339] on div "Choisir un fichier" at bounding box center [462, 336] width 143 height 34
click at [828, 171] on button "Close" at bounding box center [829, 169] width 15 height 15
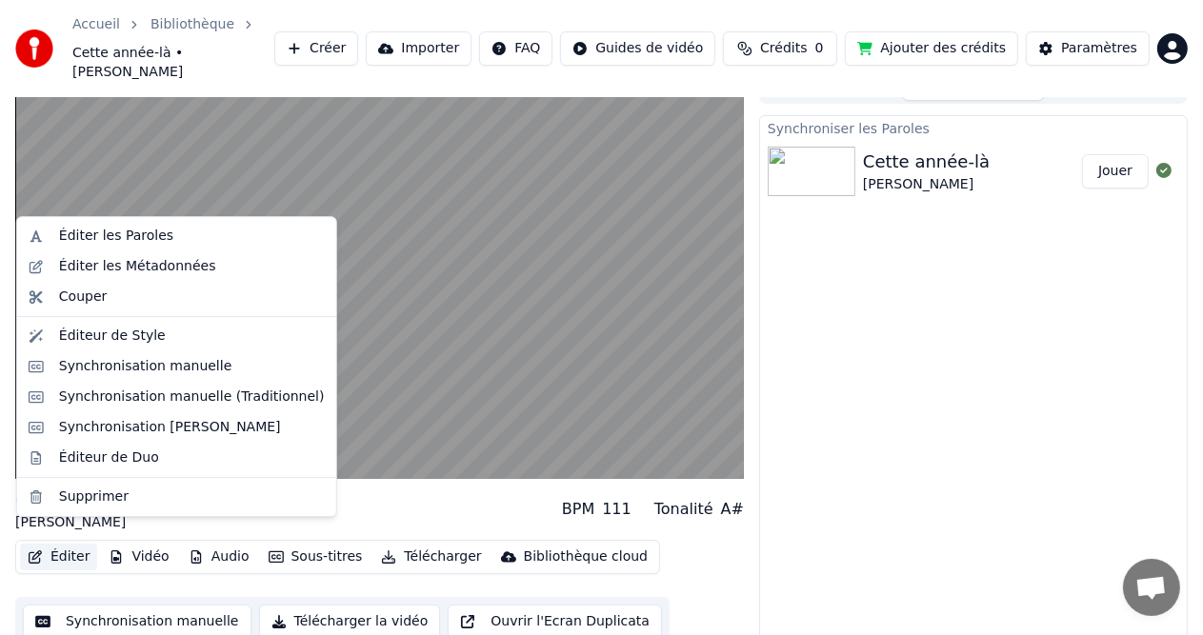
click at [63, 544] on button "Éditer" at bounding box center [58, 557] width 77 height 27
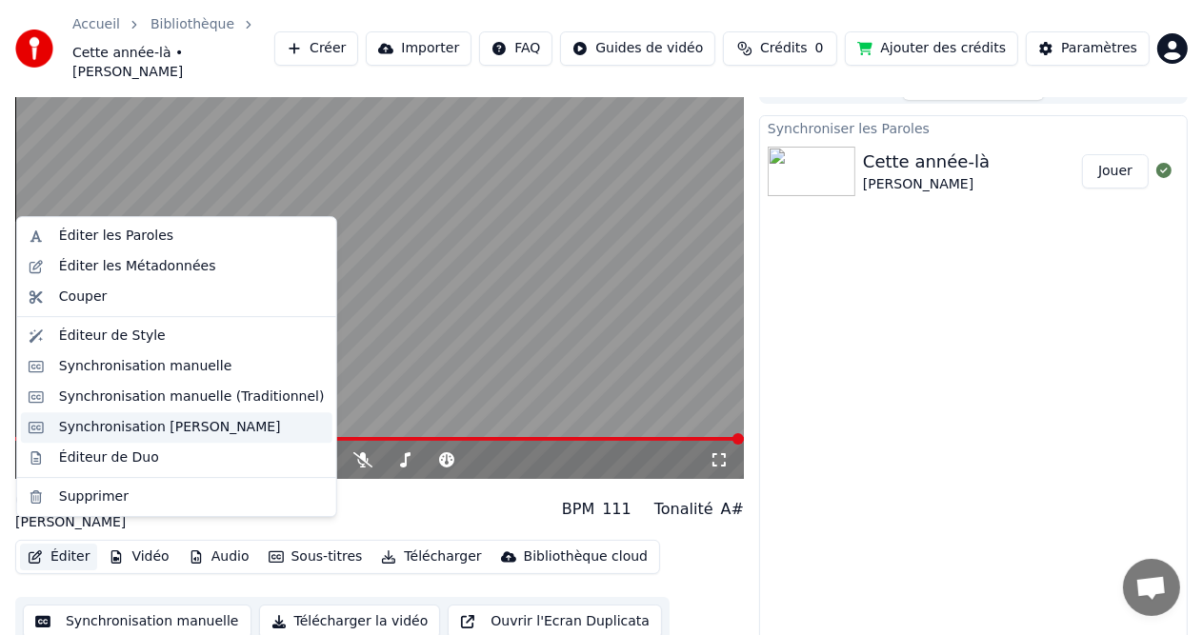
click at [80, 424] on div "Synchronisation [PERSON_NAME]" at bounding box center [170, 427] width 222 height 19
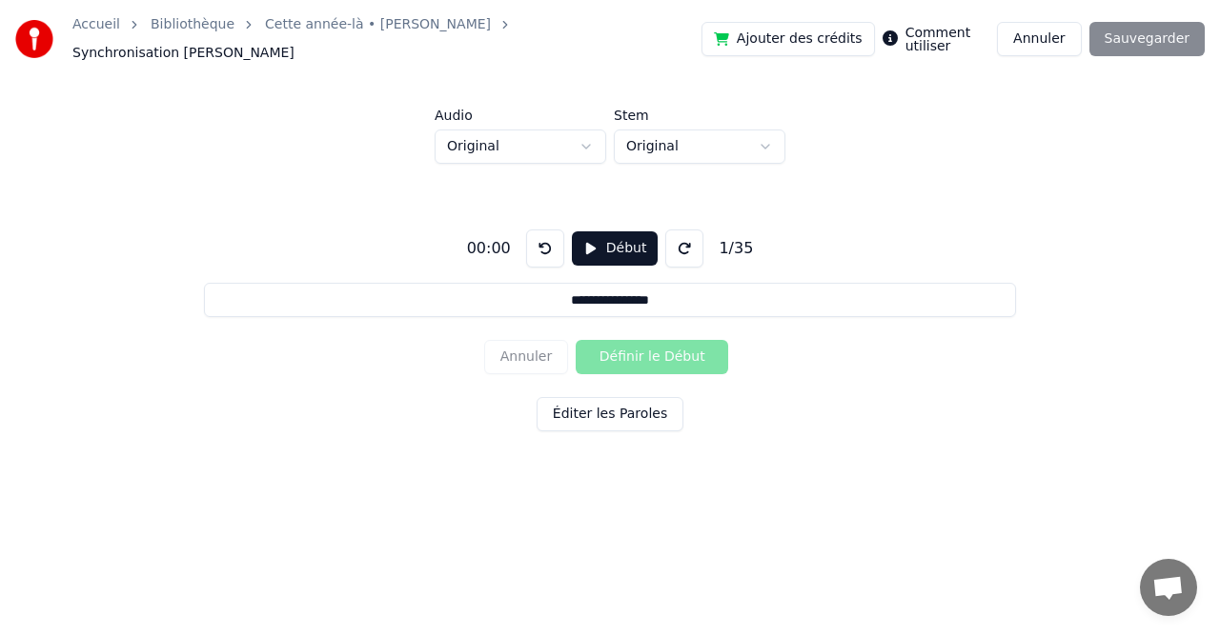
click at [595, 240] on button "Début" at bounding box center [615, 249] width 87 height 34
click at [587, 411] on button "Éditer les Paroles" at bounding box center [609, 414] width 147 height 34
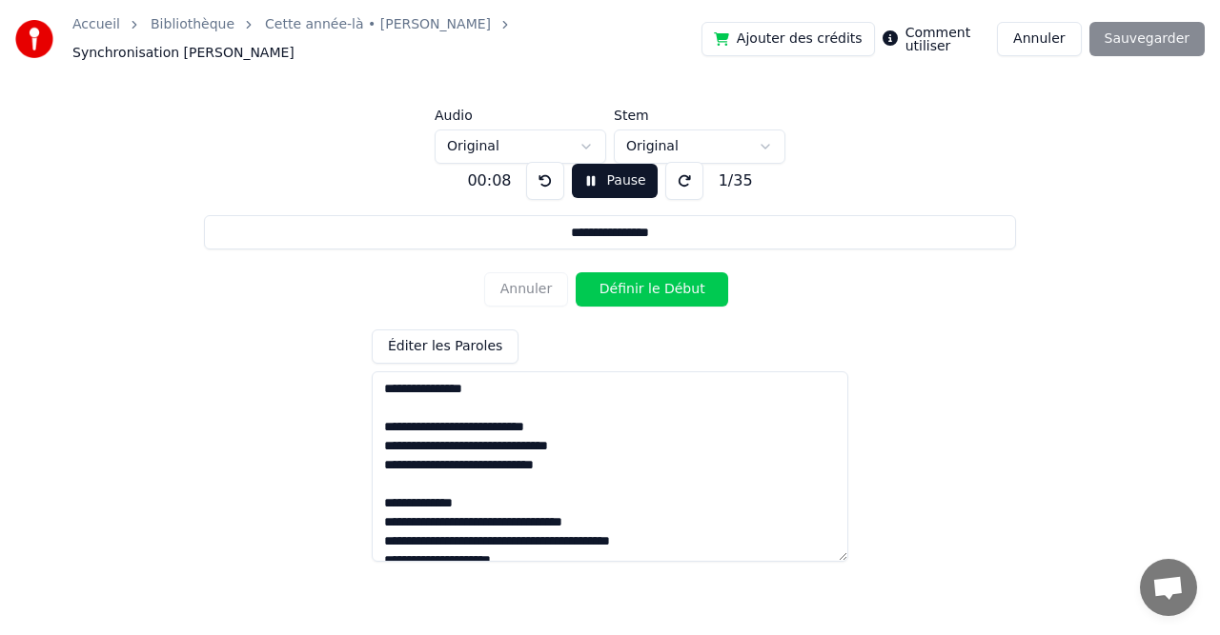
click at [414, 386] on textarea at bounding box center [610, 467] width 476 height 191
click at [382, 417] on textarea at bounding box center [610, 467] width 476 height 191
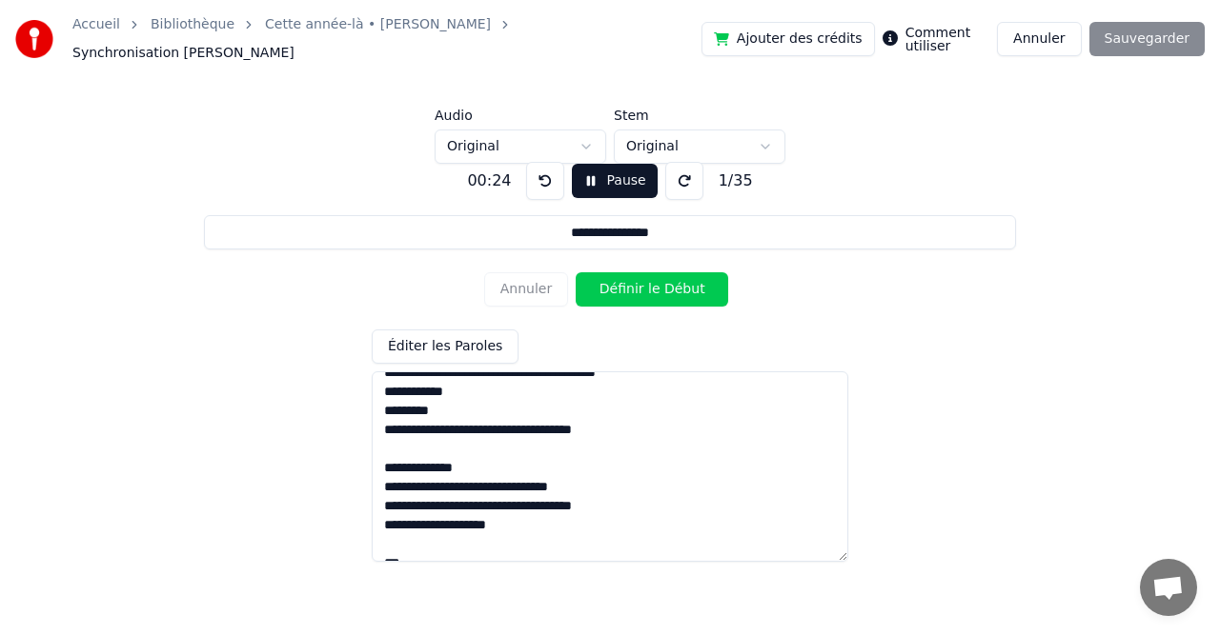
scroll to position [131, 0]
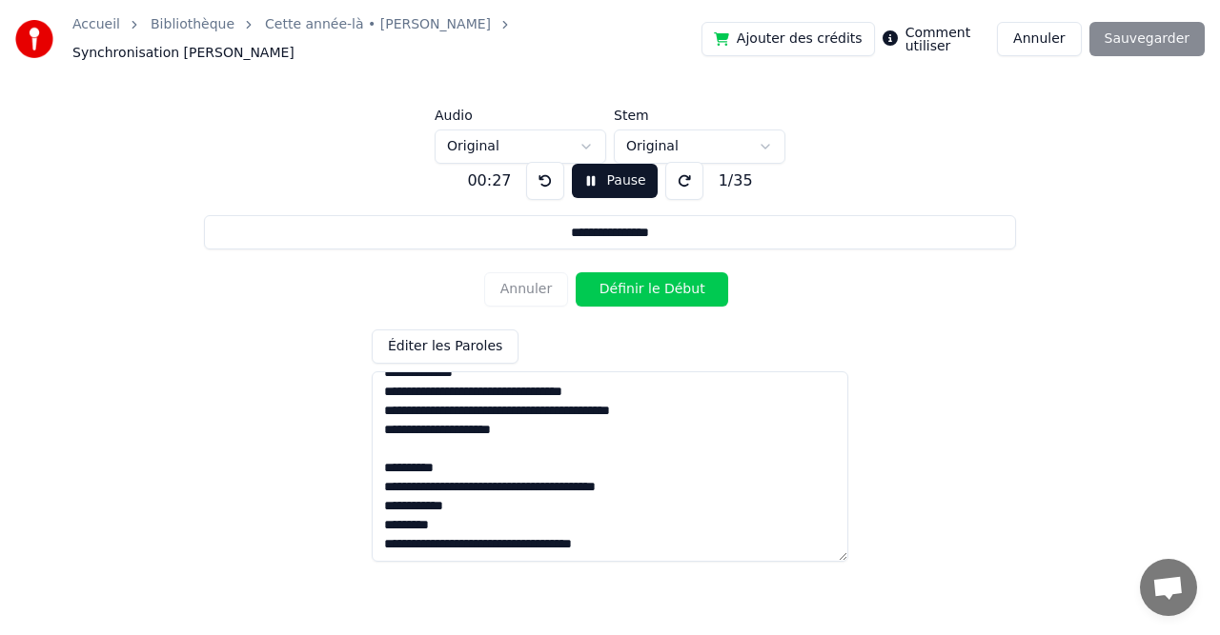
click at [652, 290] on button "Définir le Début" at bounding box center [651, 289] width 152 height 34
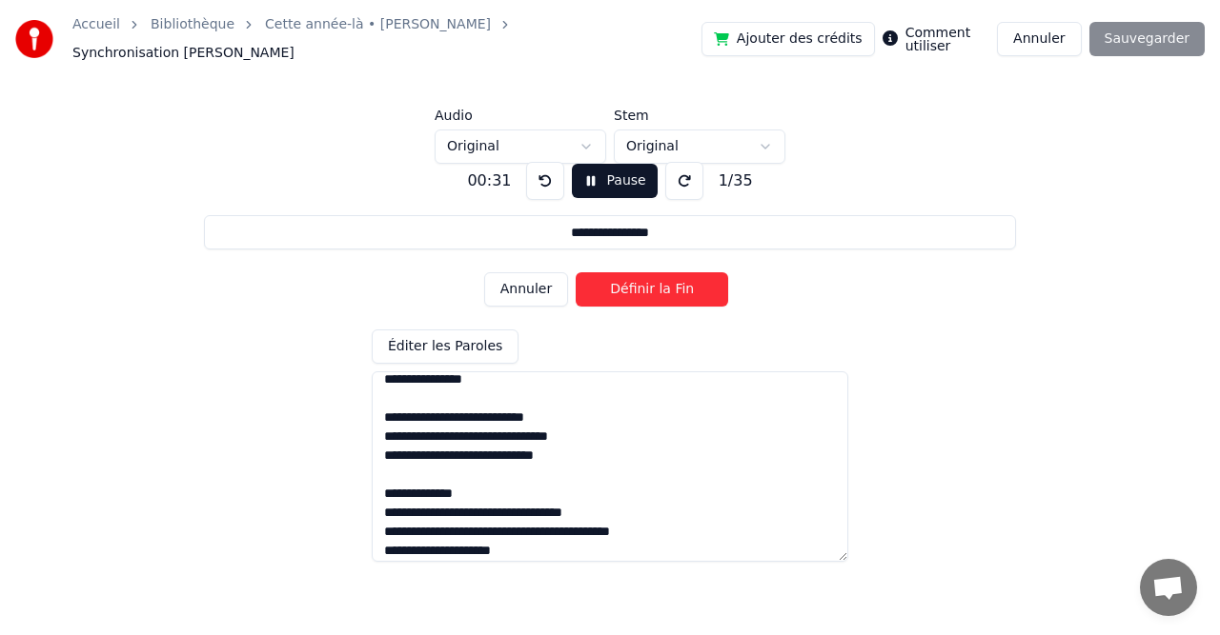
scroll to position [0, 0]
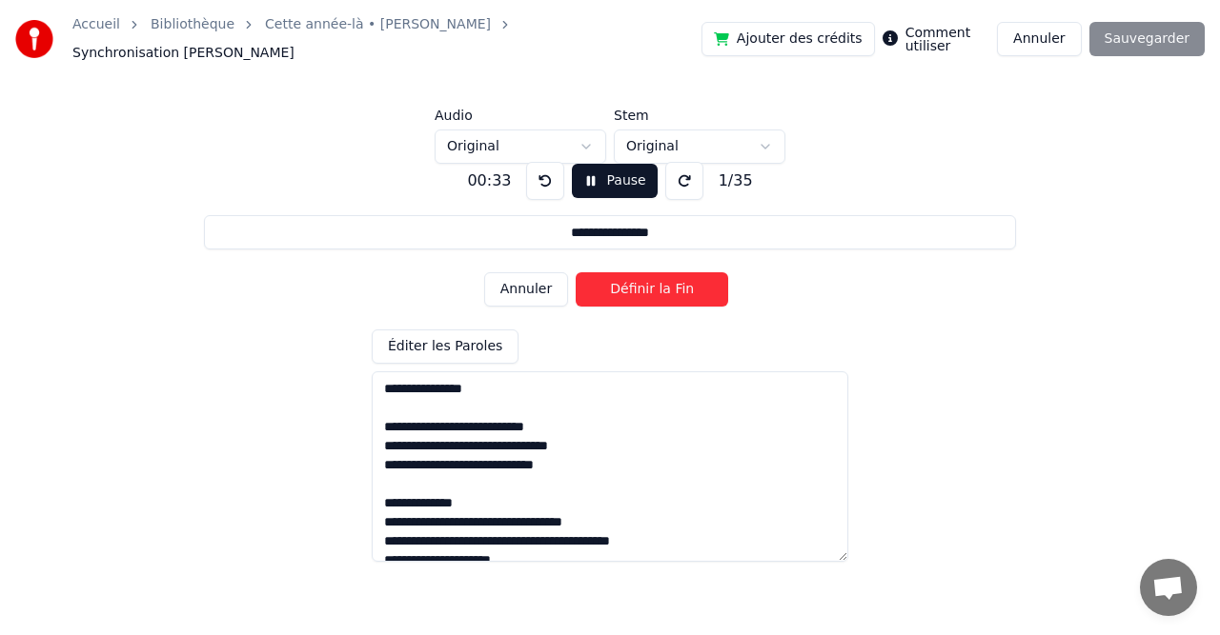
click at [600, 179] on button "Pause" at bounding box center [614, 181] width 85 height 34
click at [541, 167] on button at bounding box center [545, 181] width 38 height 38
click at [427, 384] on textarea at bounding box center [610, 467] width 476 height 191
click at [385, 384] on textarea at bounding box center [610, 467] width 476 height 191
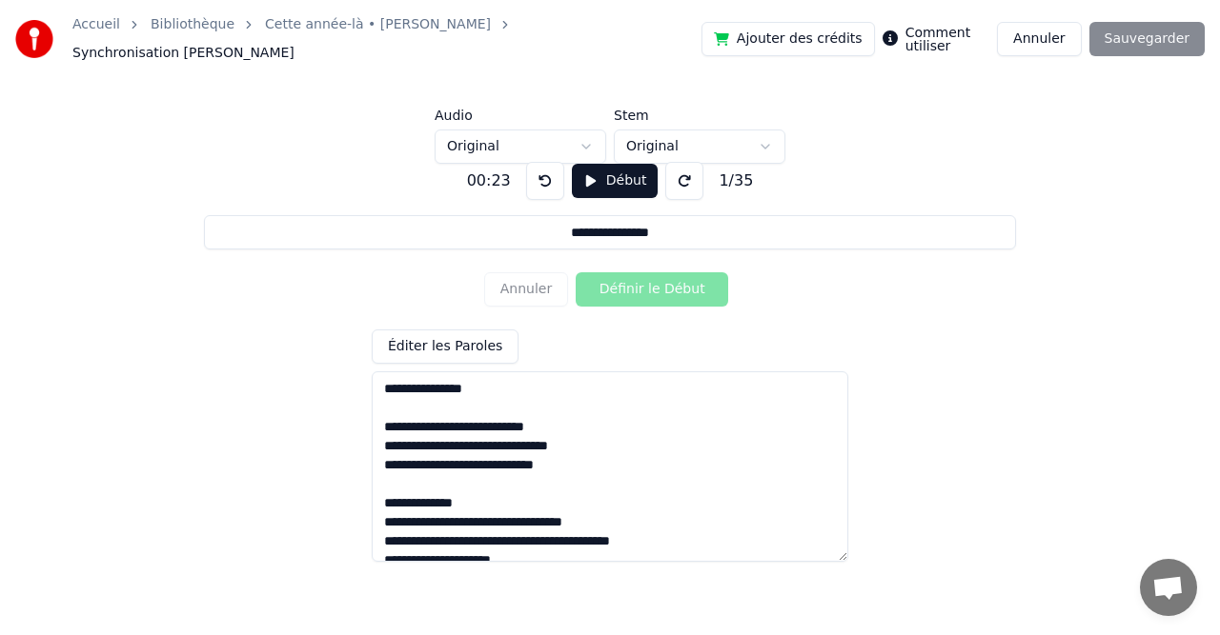
click at [604, 168] on button "Début" at bounding box center [615, 181] width 87 height 34
click at [624, 272] on button "Définir le Début" at bounding box center [651, 289] width 152 height 34
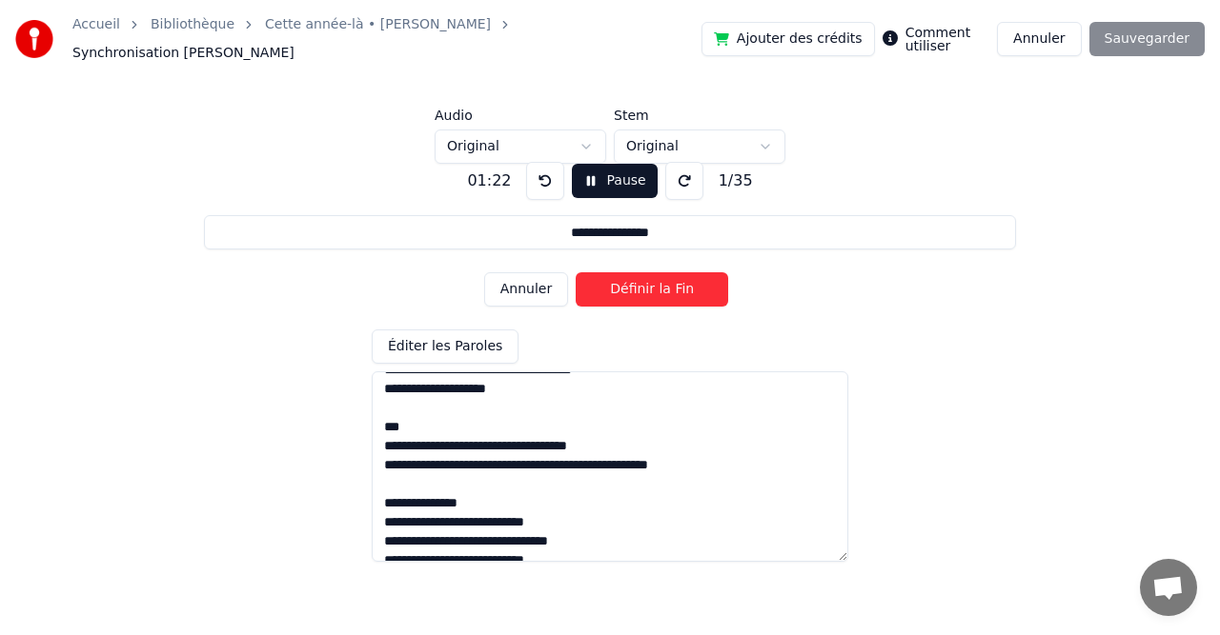
scroll to position [419, 0]
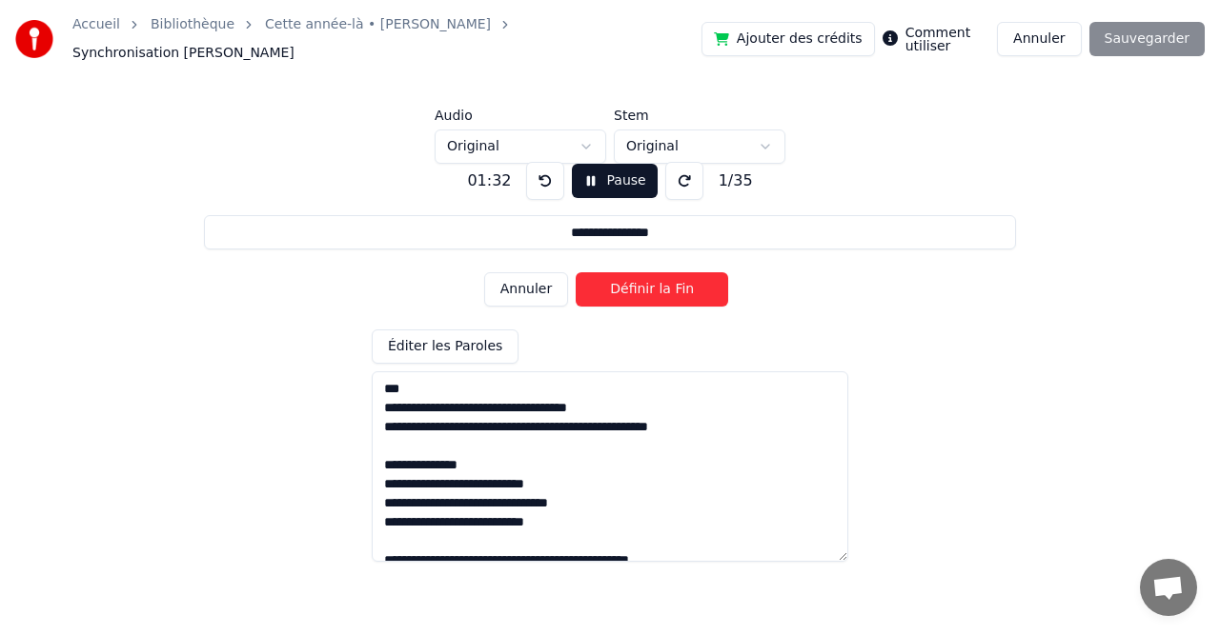
click at [533, 422] on textarea at bounding box center [610, 467] width 476 height 191
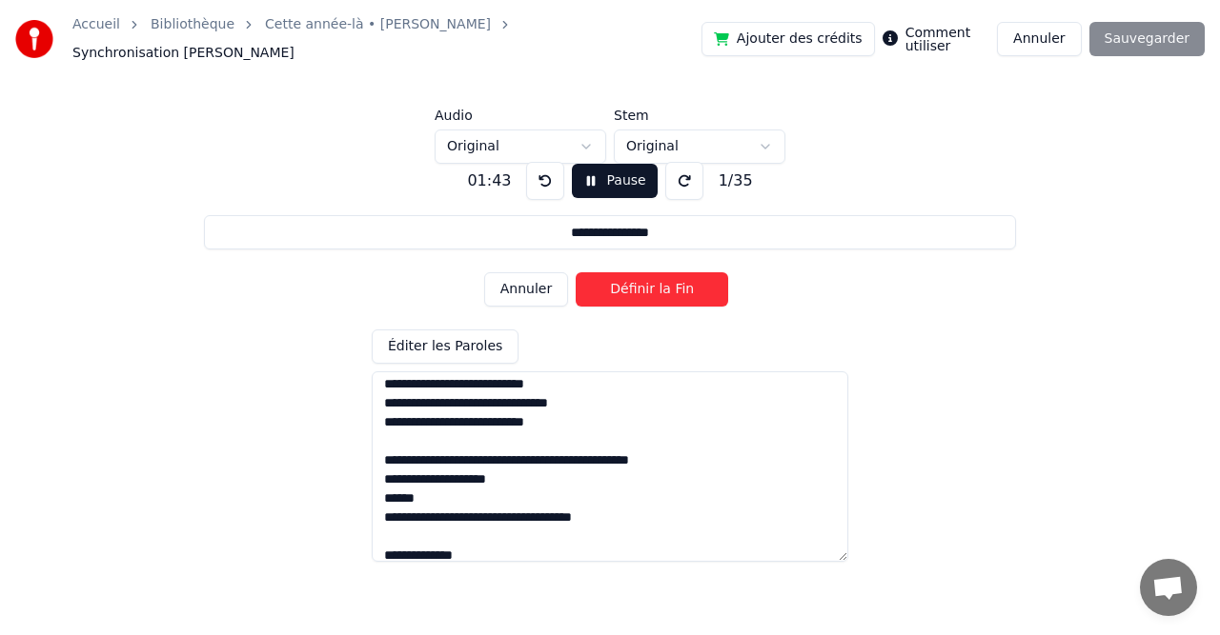
scroll to position [534, 0]
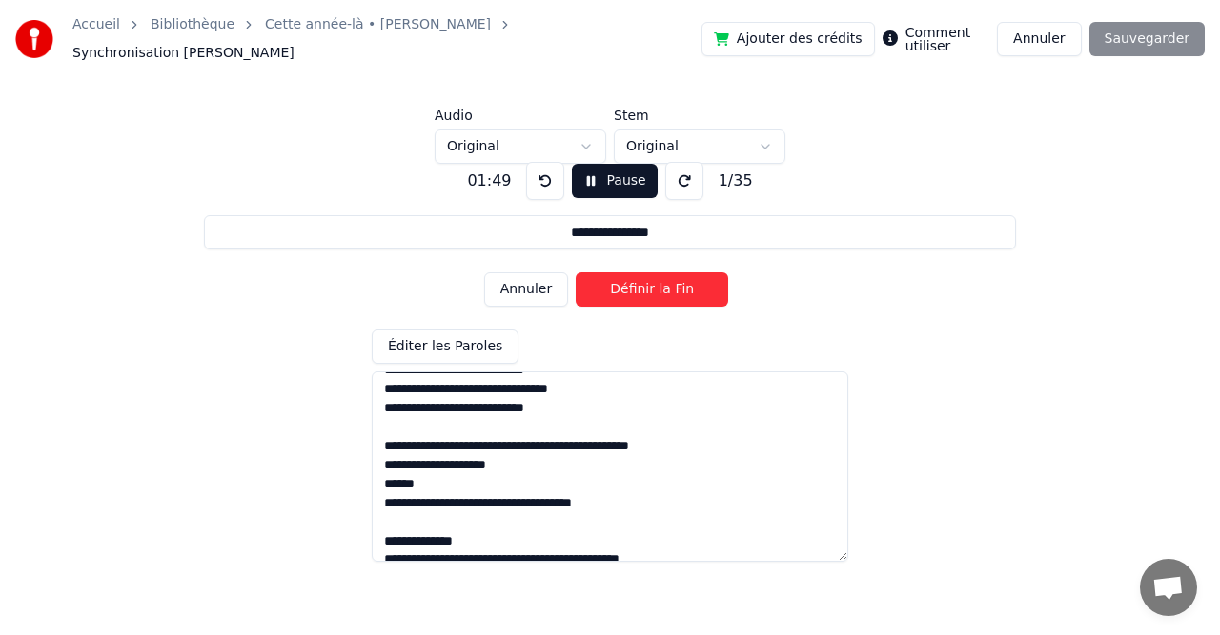
click at [432, 438] on textarea at bounding box center [610, 467] width 476 height 191
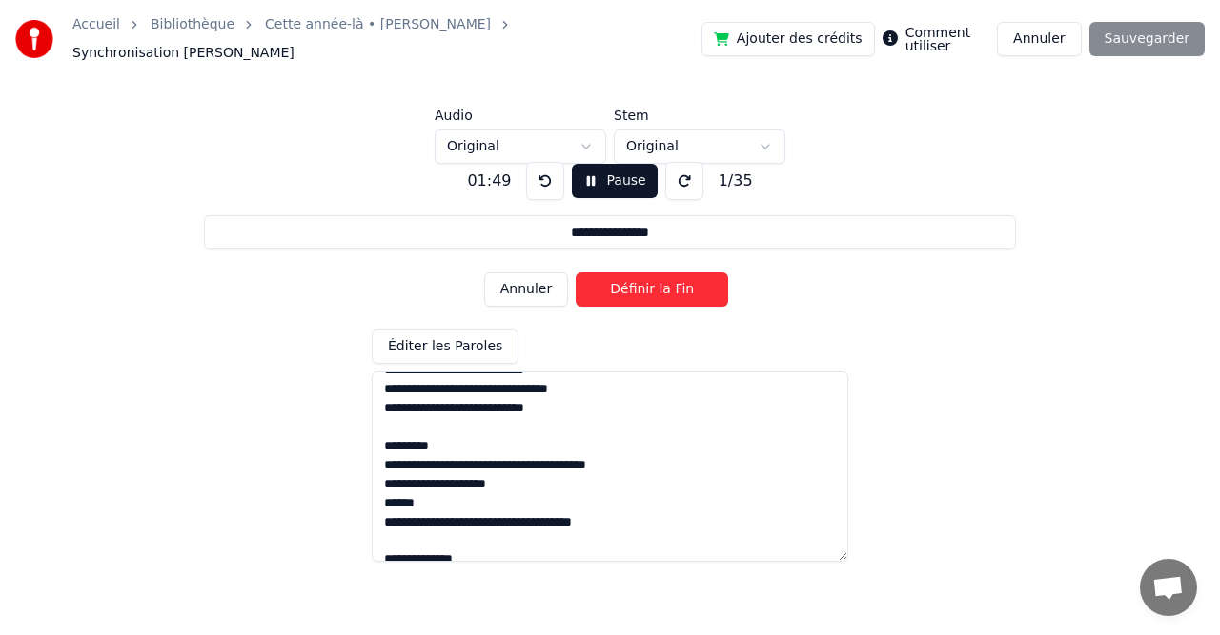
scroll to position [616, 0]
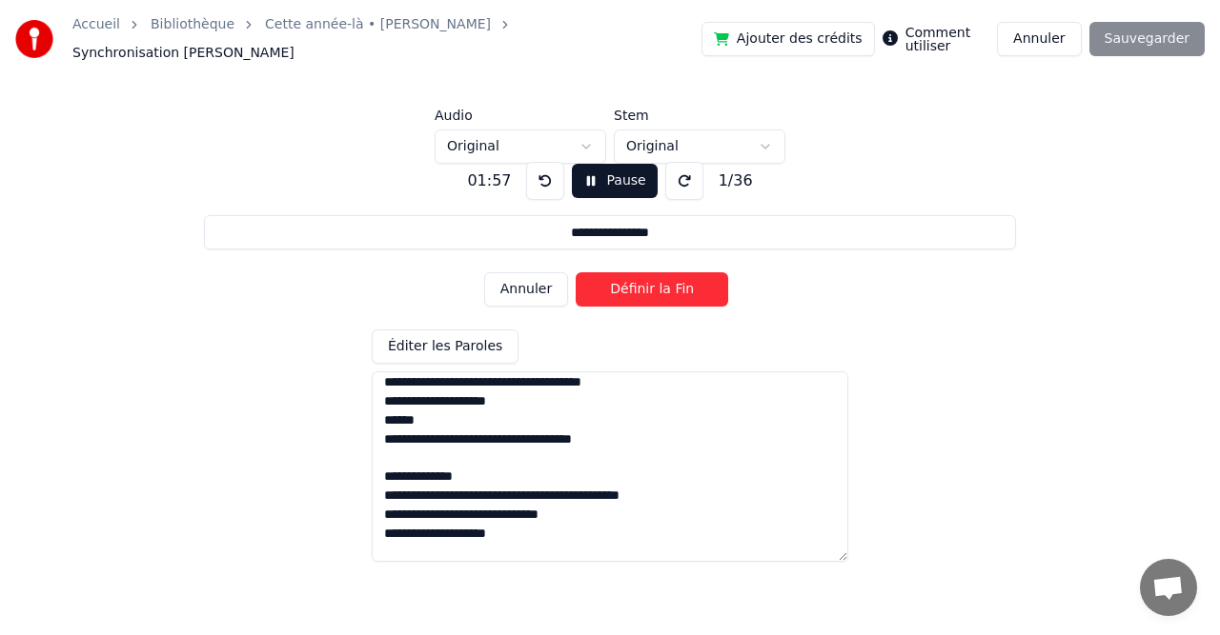
click at [423, 414] on textarea at bounding box center [610, 467] width 476 height 191
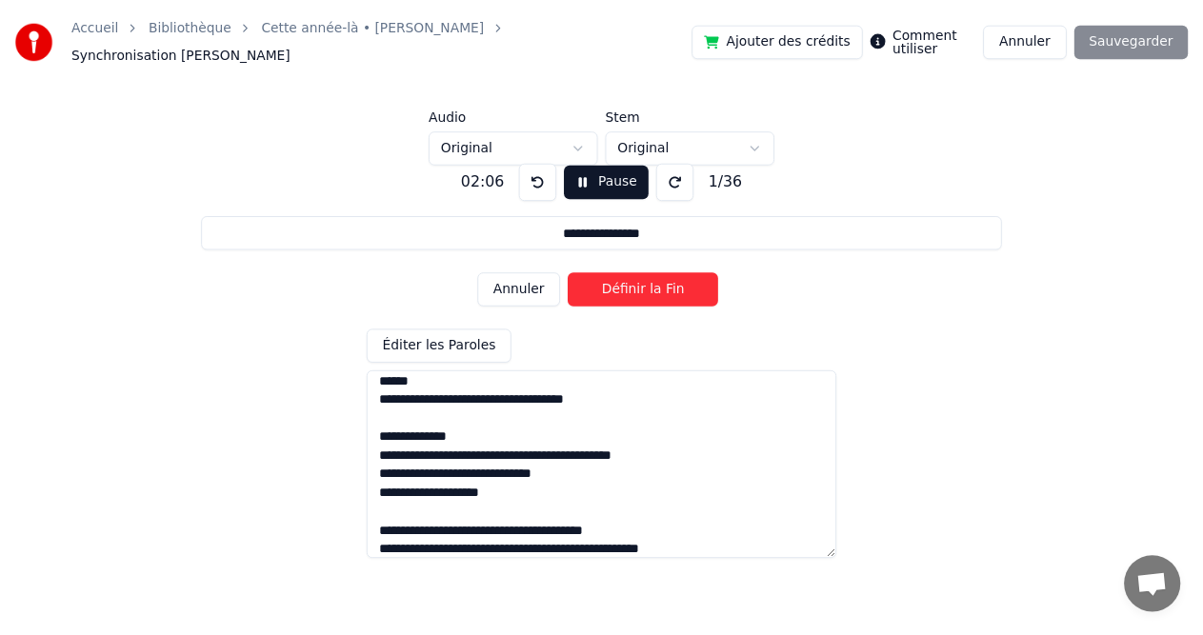
scroll to position [682, 0]
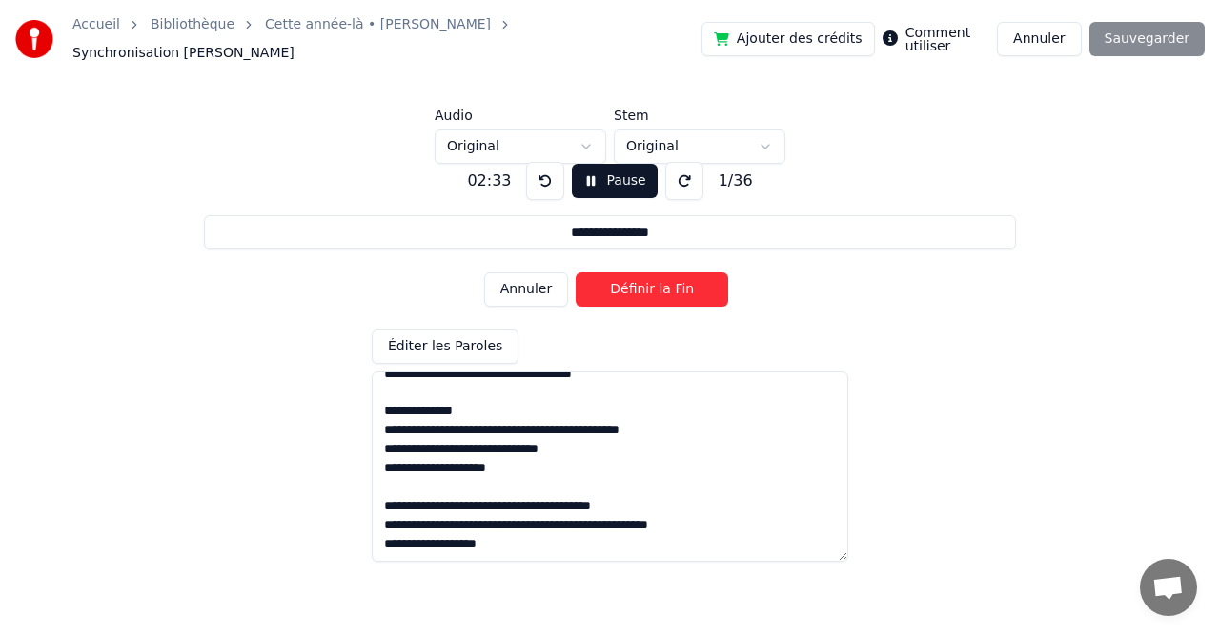
click at [569, 498] on textarea at bounding box center [610, 467] width 476 height 191
click at [537, 519] on textarea at bounding box center [610, 467] width 476 height 191
type textarea "**********"
click at [644, 282] on button "Définir la Fin" at bounding box center [651, 289] width 152 height 34
type input "**********"
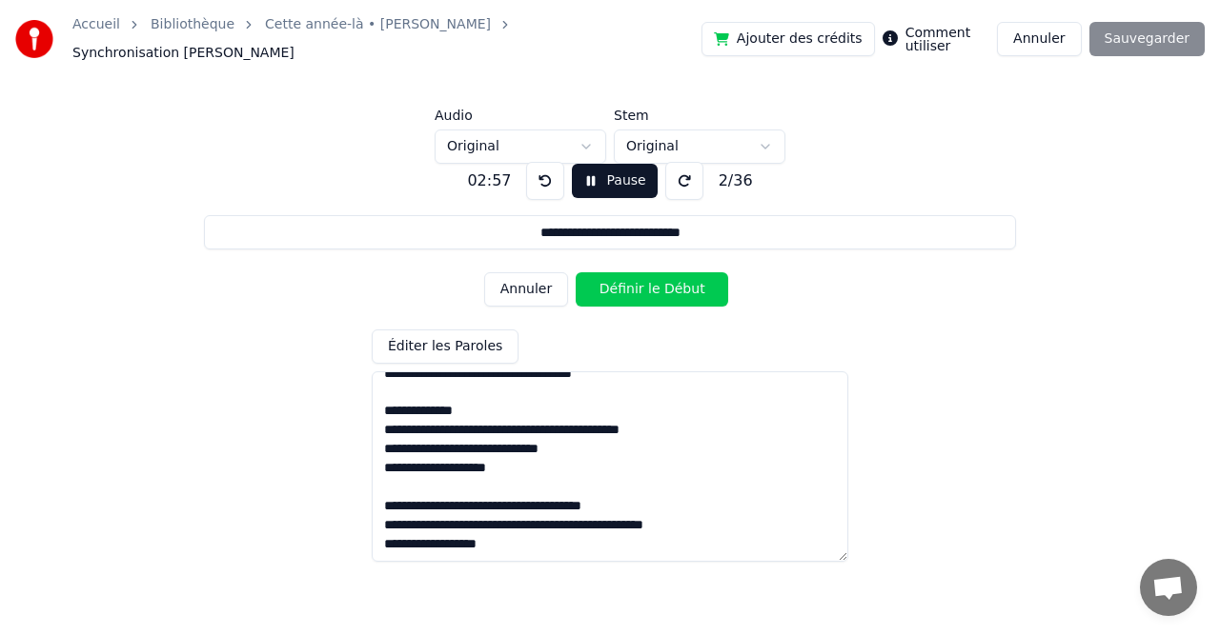
click at [615, 164] on button "Pause" at bounding box center [614, 181] width 85 height 34
click at [678, 232] on input "**********" at bounding box center [609, 232] width 811 height 34
click at [700, 228] on input "**********" at bounding box center [609, 232] width 811 height 34
click at [583, 133] on html "**********" at bounding box center [610, 260] width 1220 height 520
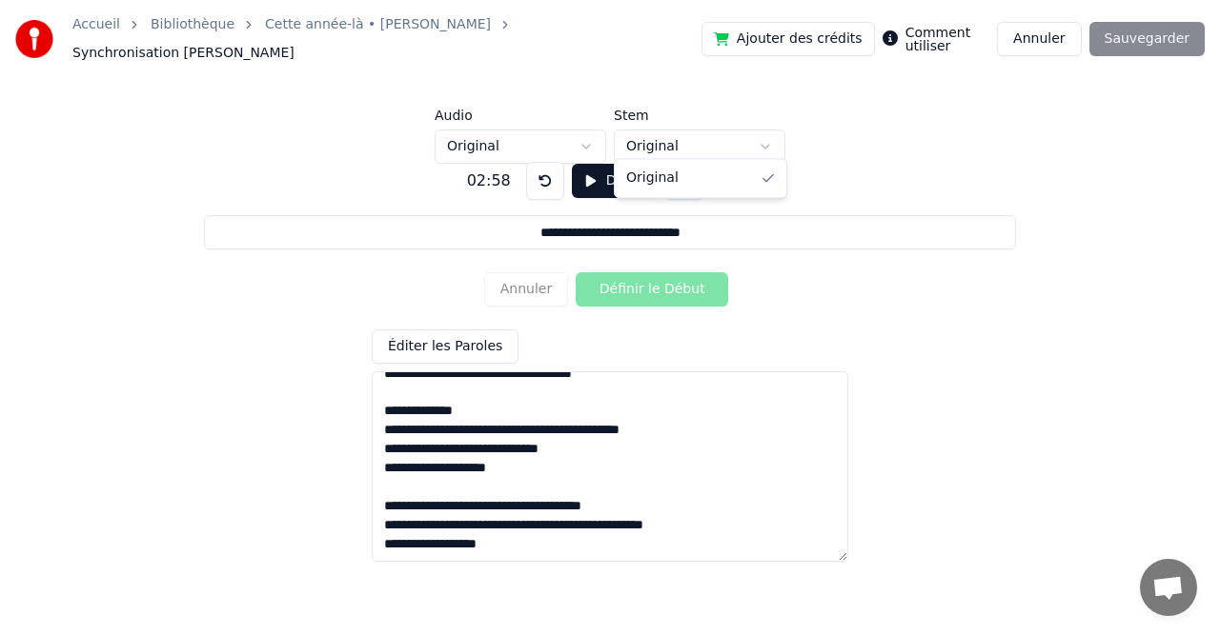
click at [768, 134] on html "**********" at bounding box center [610, 260] width 1220 height 520
click at [1030, 193] on html "**********" at bounding box center [610, 260] width 1220 height 520
click at [1162, 27] on div "Ajouter des crédits Comment utiliser Annuler Sauvegarder" at bounding box center [952, 39] width 503 height 34
click at [1155, 30] on div "Ajouter des crédits Comment utiliser Annuler Sauvegarder" at bounding box center [952, 39] width 503 height 34
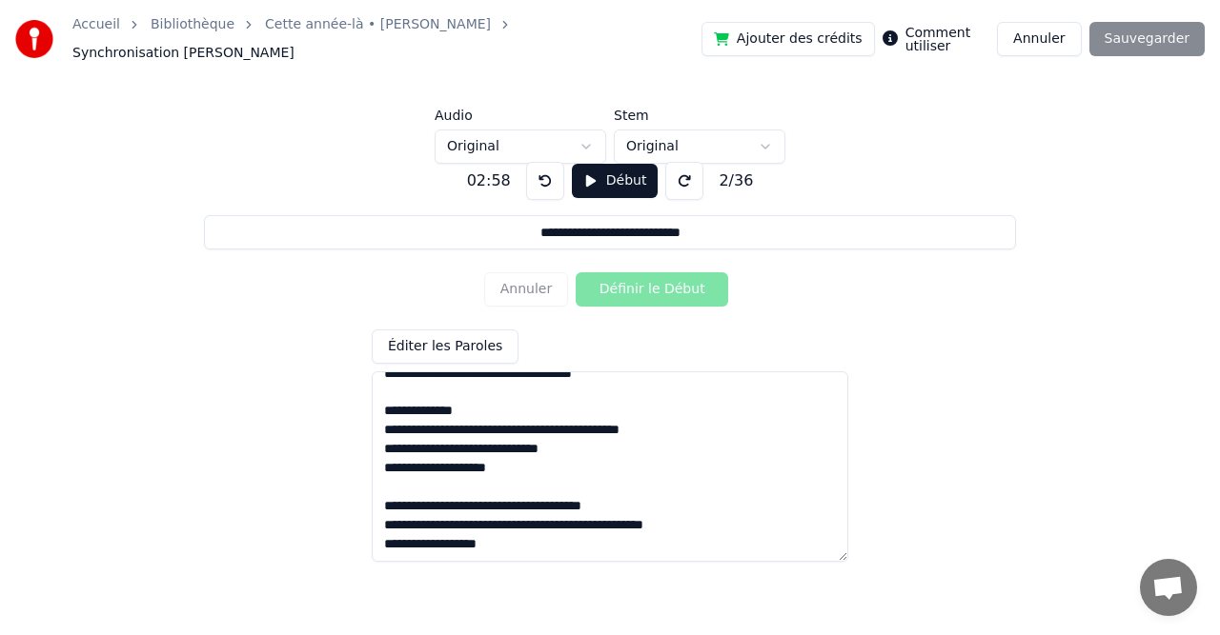
click at [1155, 30] on div "Ajouter des crédits Comment utiliser Annuler Sauvegarder" at bounding box center [952, 39] width 503 height 34
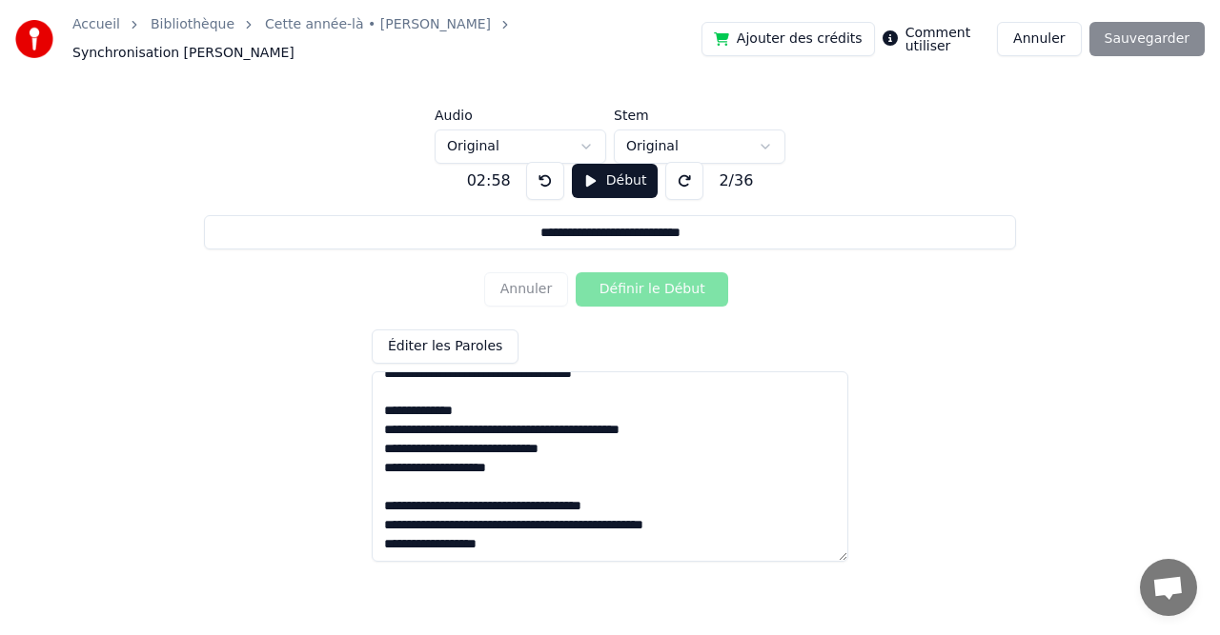
click at [1155, 30] on div "Ajouter des crédits Comment utiliser Annuler Sauvegarder" at bounding box center [952, 39] width 503 height 34
click at [294, 44] on span "Synchronisation [PERSON_NAME]" at bounding box center [183, 53] width 222 height 19
click at [404, 29] on link "Cette année-là • [PERSON_NAME]" at bounding box center [378, 24] width 226 height 19
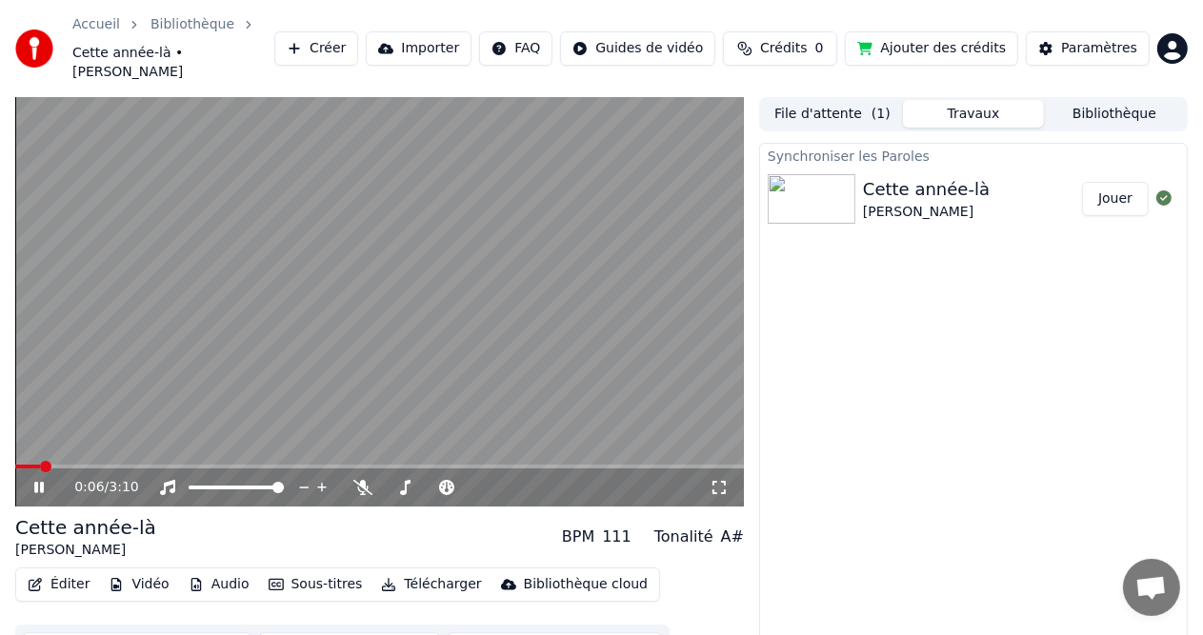
click at [299, 572] on button "Sous-titres" at bounding box center [316, 585] width 110 height 27
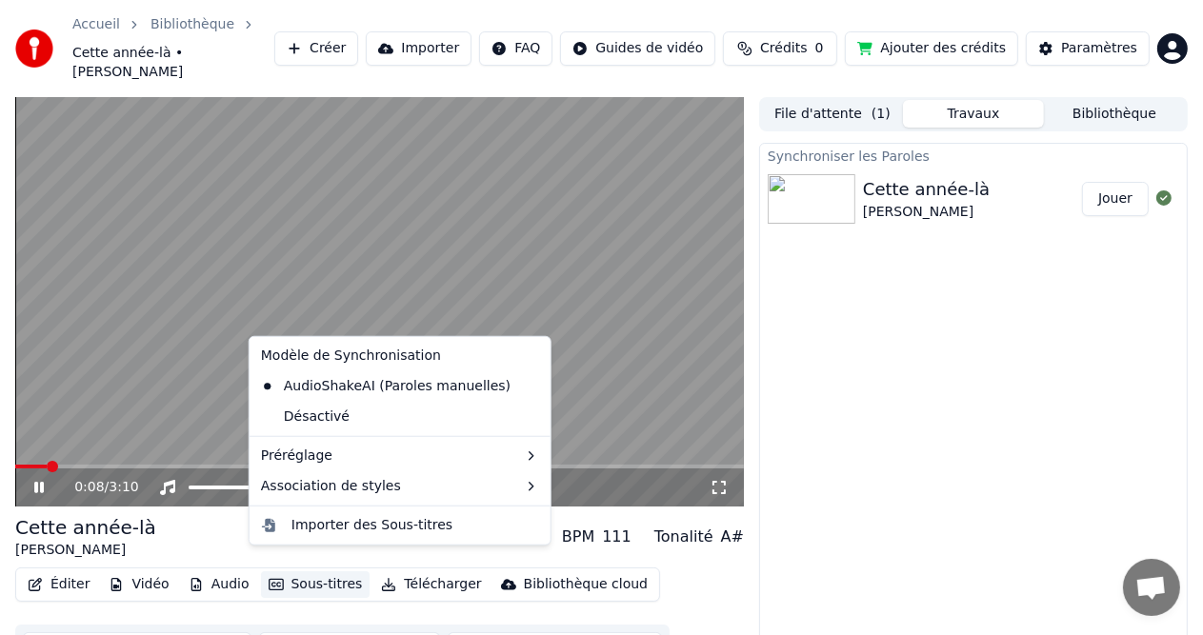
click at [938, 461] on div "Synchroniser les Paroles Cette année-là [PERSON_NAME]" at bounding box center [973, 413] width 429 height 540
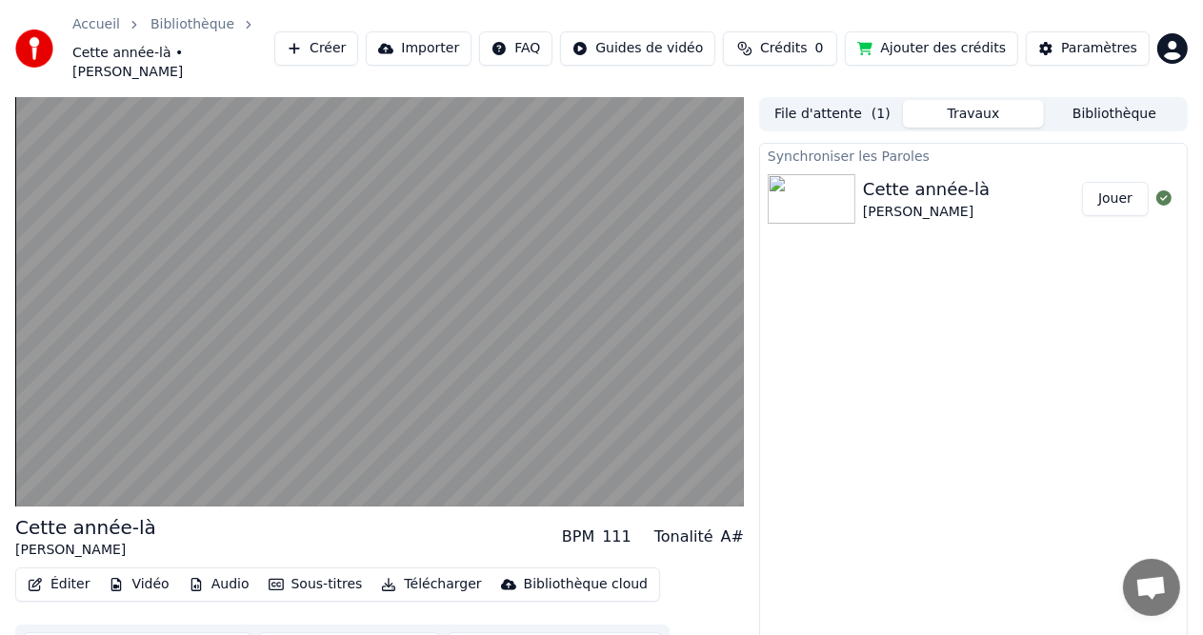
scroll to position [28, 0]
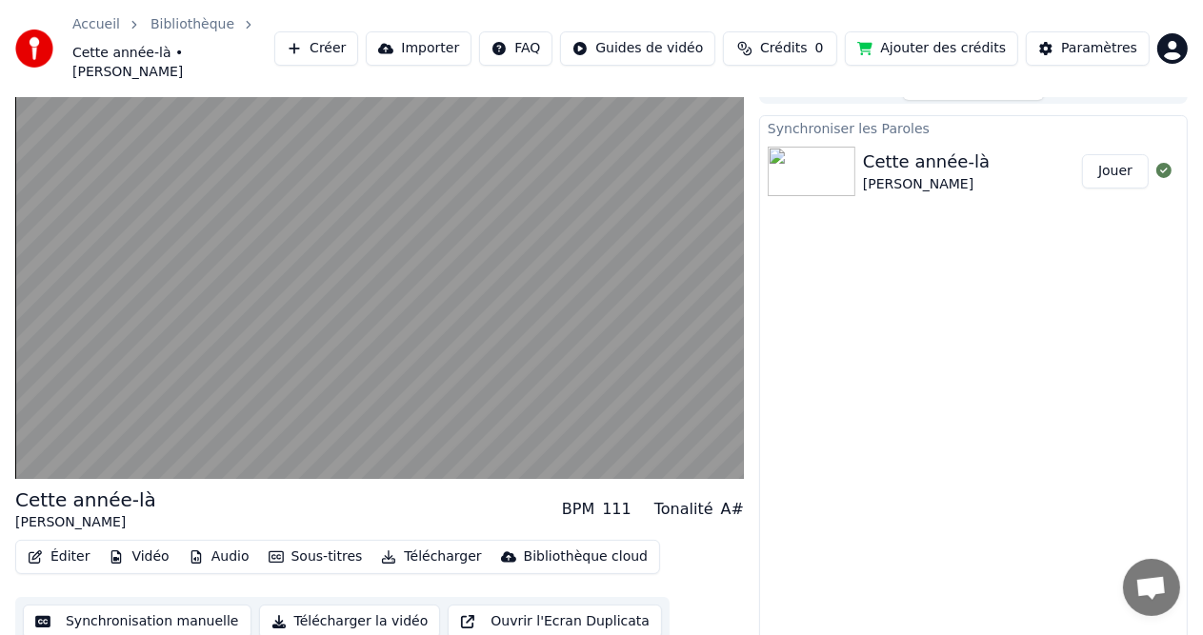
click at [197, 608] on button "Synchronisation manuelle" at bounding box center [137, 622] width 229 height 34
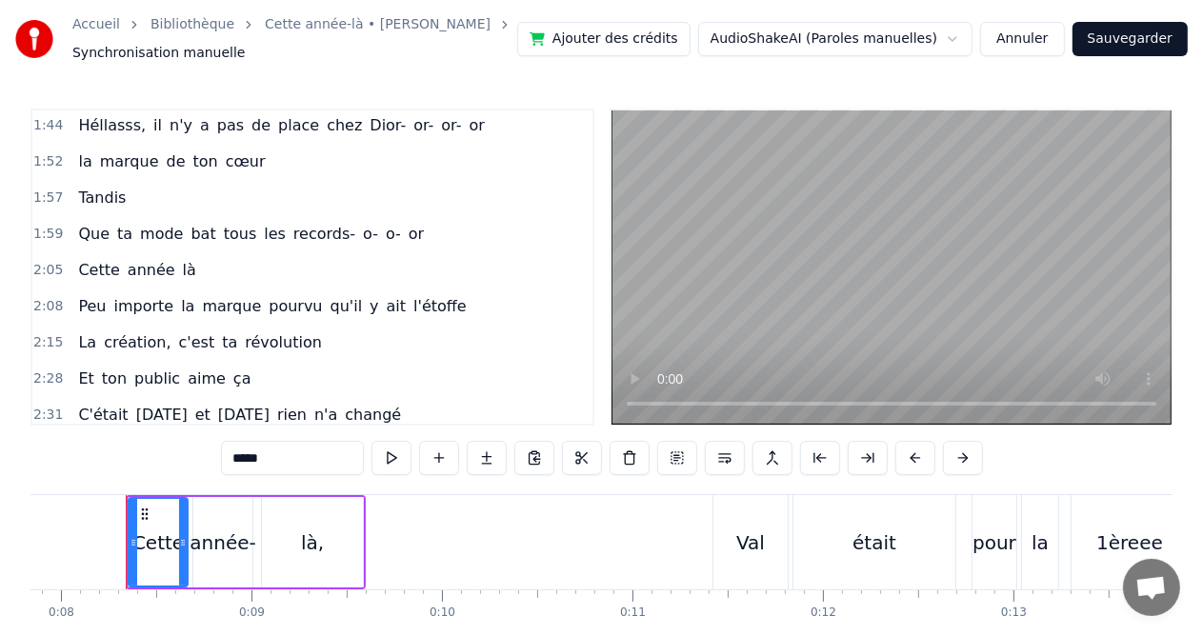
scroll to position [912, 0]
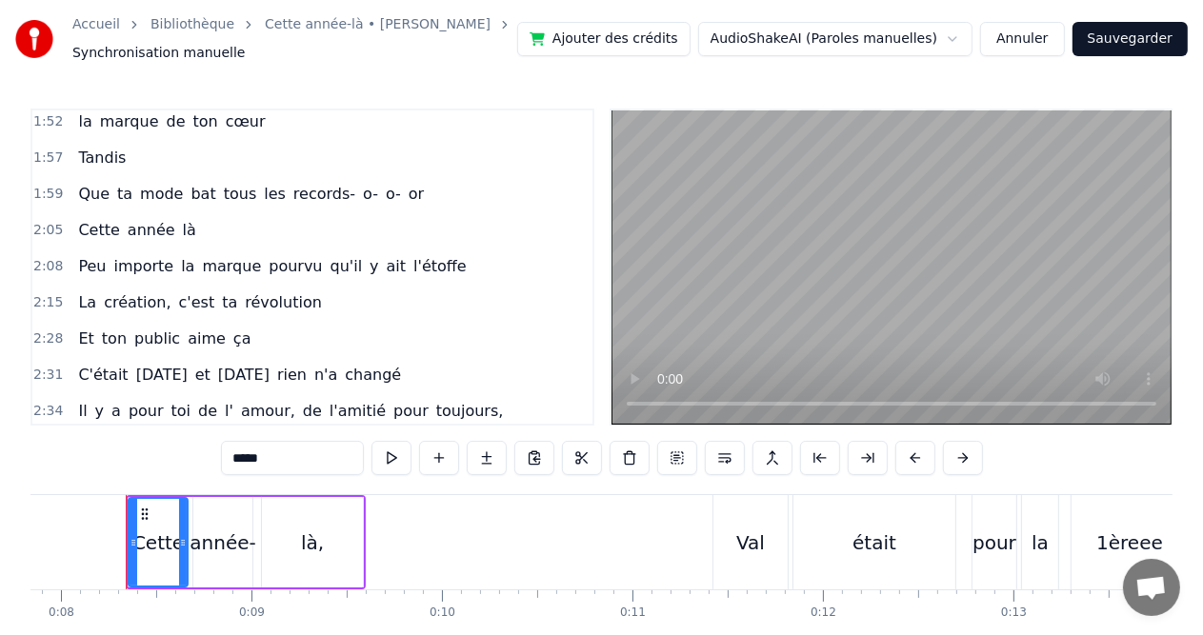
click at [1113, 47] on button "Sauvegarder" at bounding box center [1130, 39] width 115 height 34
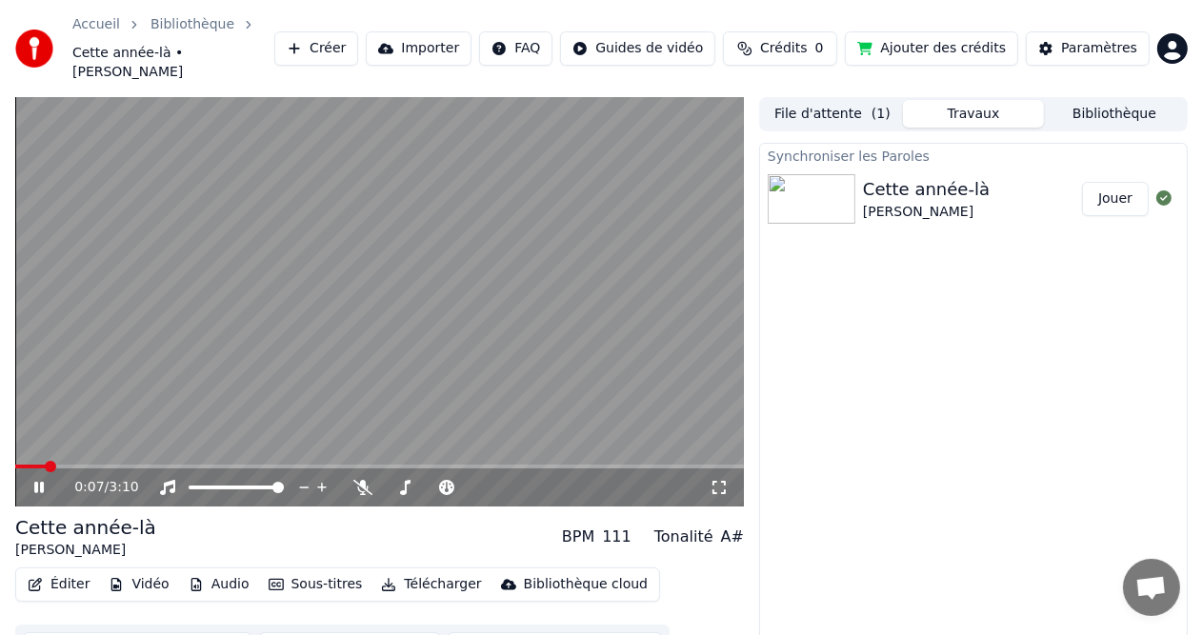
click at [33, 480] on icon at bounding box center [52, 487] width 44 height 15
